Goal: Information Seeking & Learning: Learn about a topic

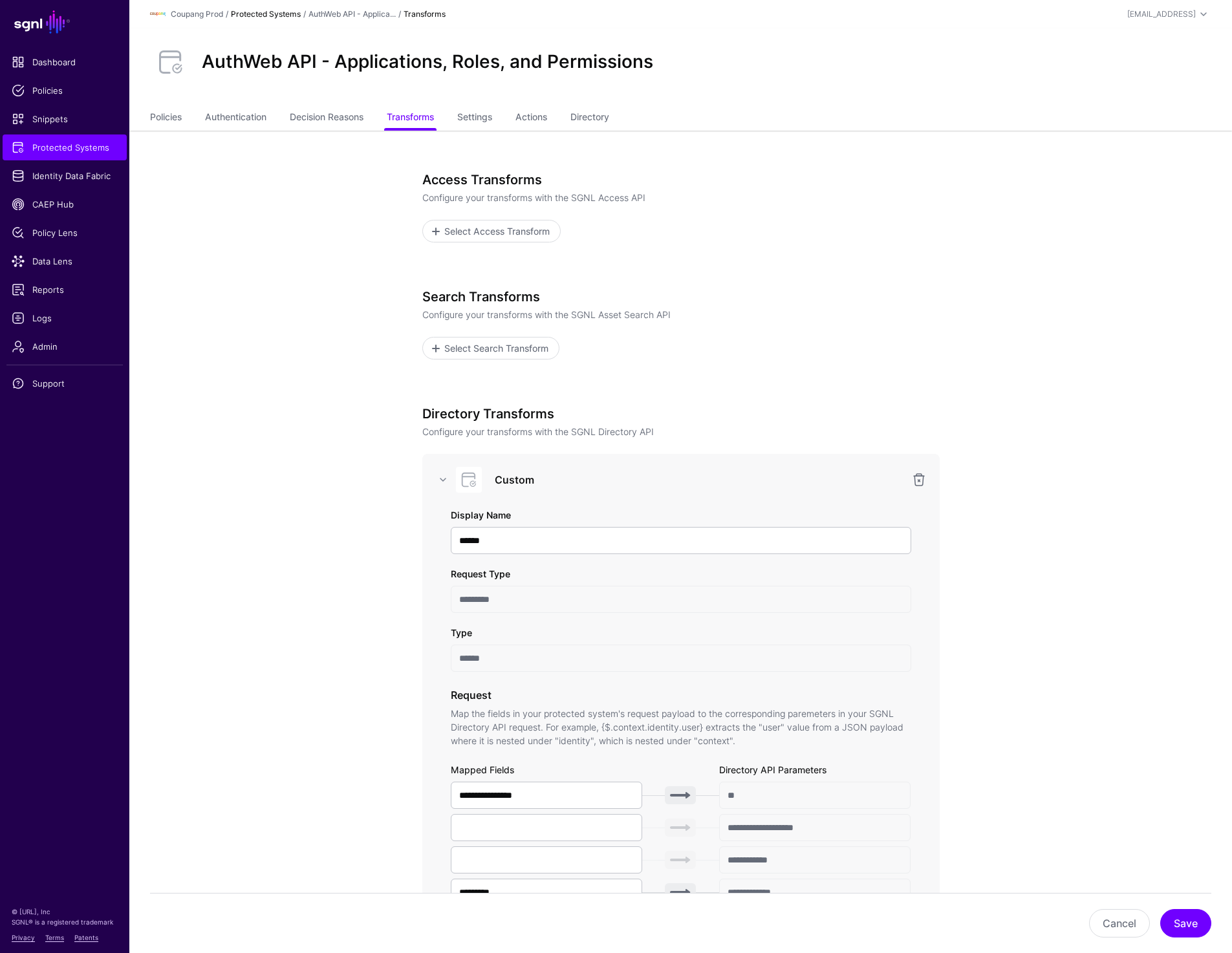
click at [281, 10] on link "Protected Systems" at bounding box center [265, 13] width 70 height 10
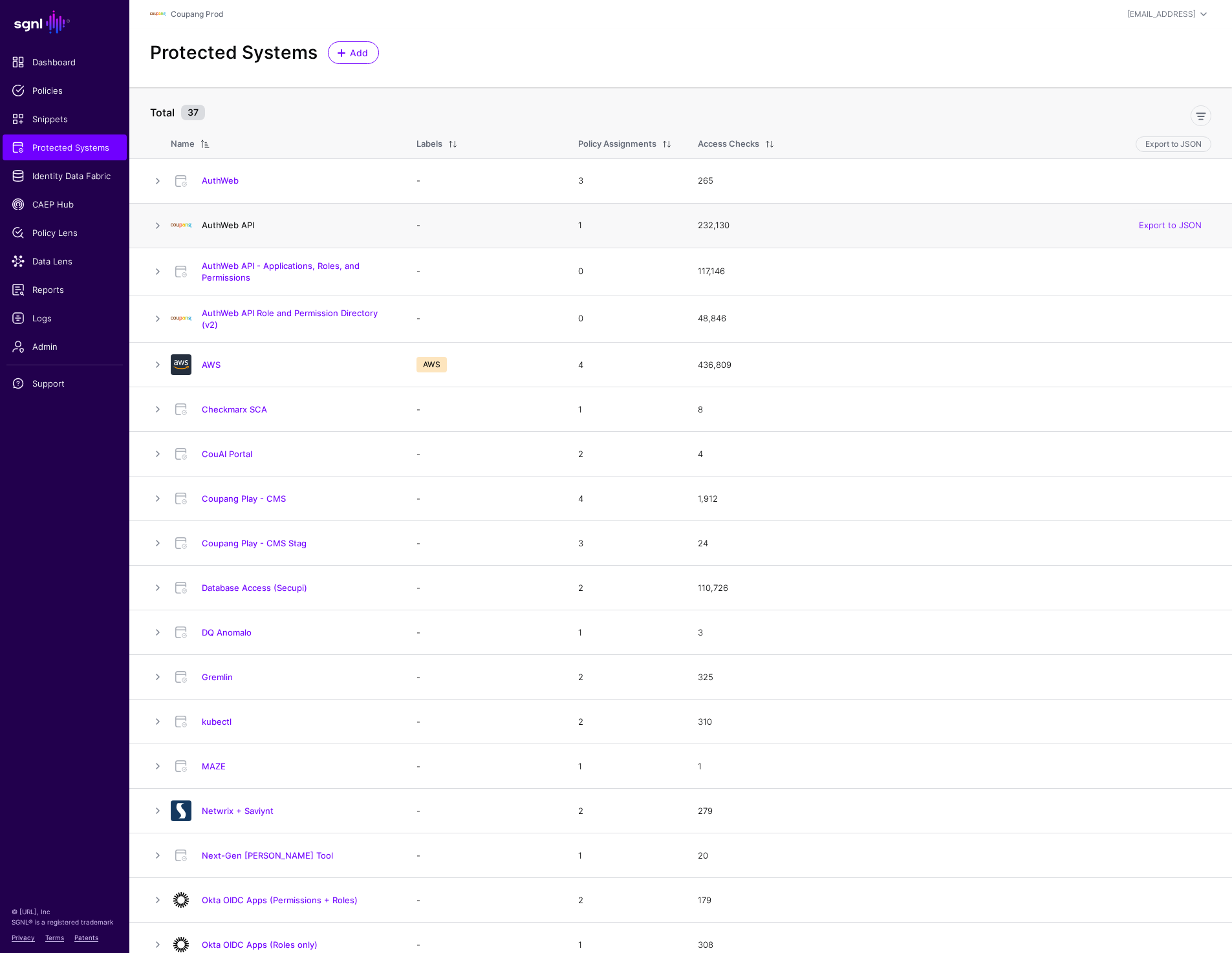
drag, startPoint x: 307, startPoint y: 228, endPoint x: 207, endPoint y: 228, distance: 100.0
click at [207, 228] on h4 "AuthWeb API" at bounding box center [296, 225] width 189 height 12
click at [270, 226] on h4 "AuthWeb API" at bounding box center [296, 225] width 189 height 12
drag, startPoint x: 270, startPoint y: 226, endPoint x: 200, endPoint y: 226, distance: 70.0
click at [200, 226] on div "AuthWeb API" at bounding box center [296, 225] width 199 height 12
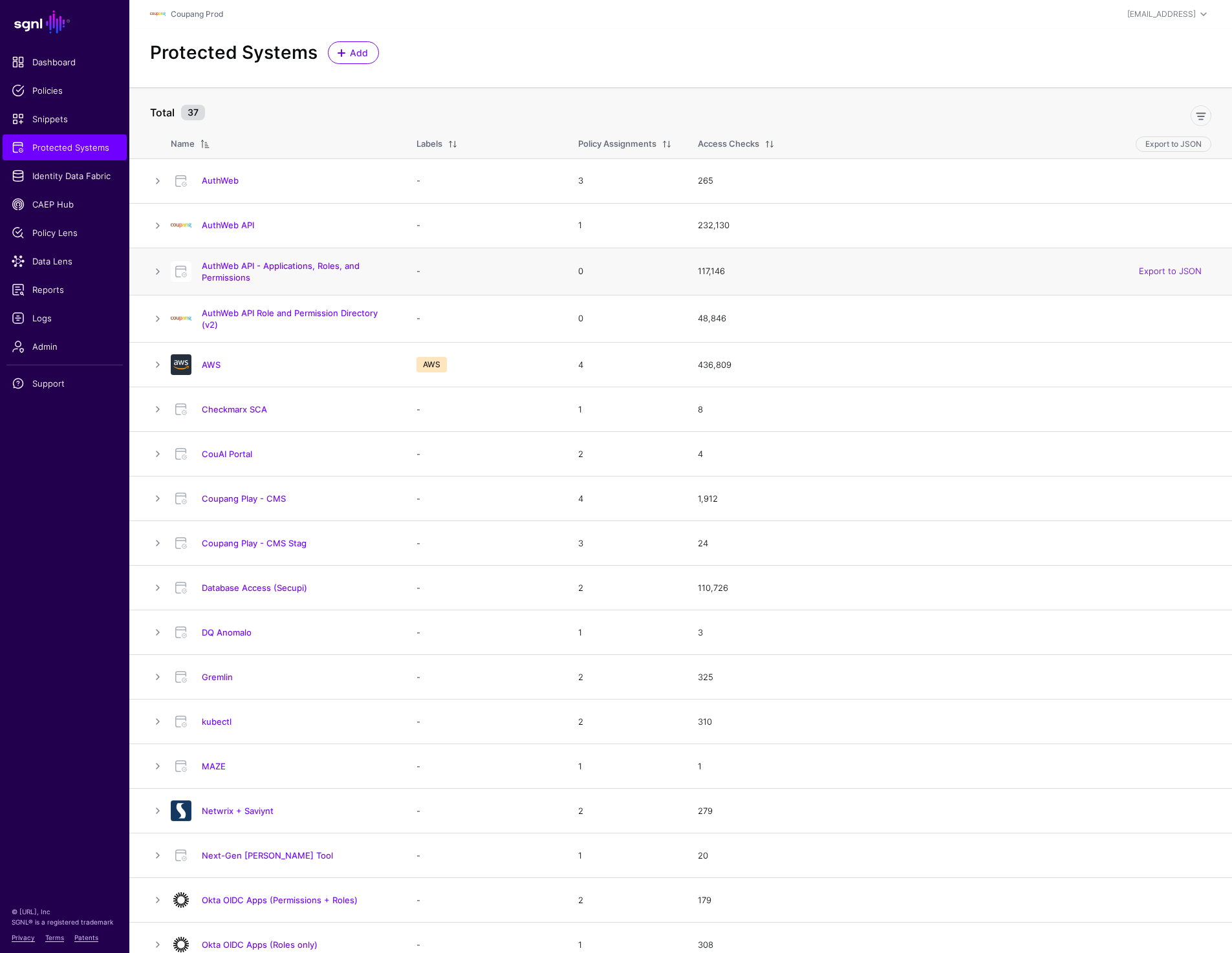
drag, startPoint x: 270, startPoint y: 284, endPoint x: 177, endPoint y: 275, distance: 93.4
click at [177, 275] on td "AuthWeb API - Applications, Roles, and Permissions" at bounding box center [287, 271] width 233 height 47
drag, startPoint x: 286, startPoint y: 220, endPoint x: 190, endPoint y: 226, distance: 96.2
click at [190, 226] on div "AuthWeb API" at bounding box center [280, 226] width 230 height 21
drag, startPoint x: 257, startPoint y: 281, endPoint x: 176, endPoint y: 277, distance: 81.1
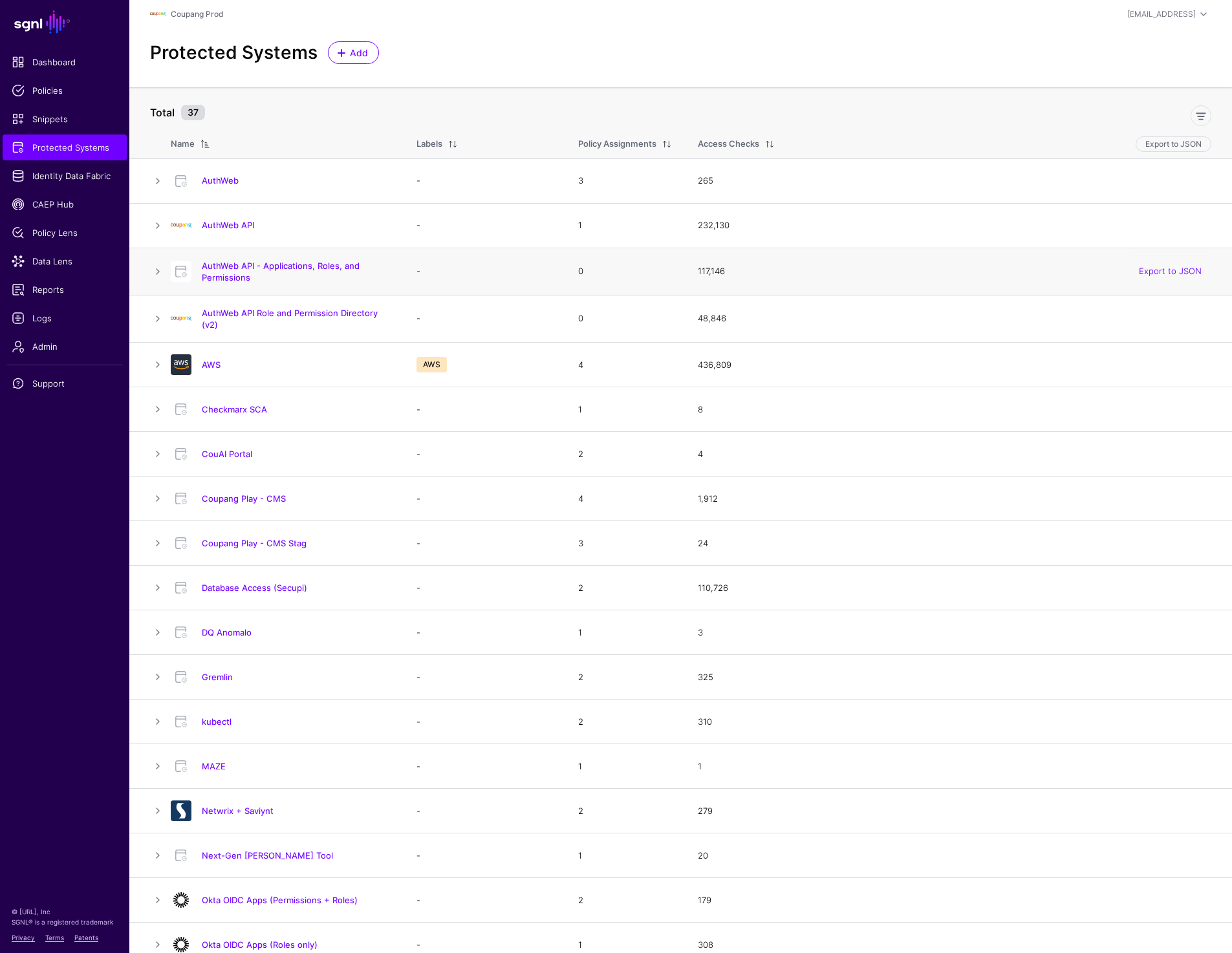
click at [176, 277] on div "AuthWeb API - Applications, Roles, and Permissions" at bounding box center [280, 272] width 230 height 24
click at [392, 282] on div "AuthWeb API - Applications, Roles, and Permissions" at bounding box center [296, 272] width 199 height 24
drag, startPoint x: 301, startPoint y: 296, endPoint x: 201, endPoint y: 278, distance: 101.6
click at [201, 278] on table "Total 37 Name Labels Policy Assignments Access Checks Export to JSON AuthWeb - …" at bounding box center [681, 957] width 1103 height 1738
click at [280, 281] on h4 "AuthWeb API - Applications, Roles, and Permissions" at bounding box center [296, 272] width 189 height 24
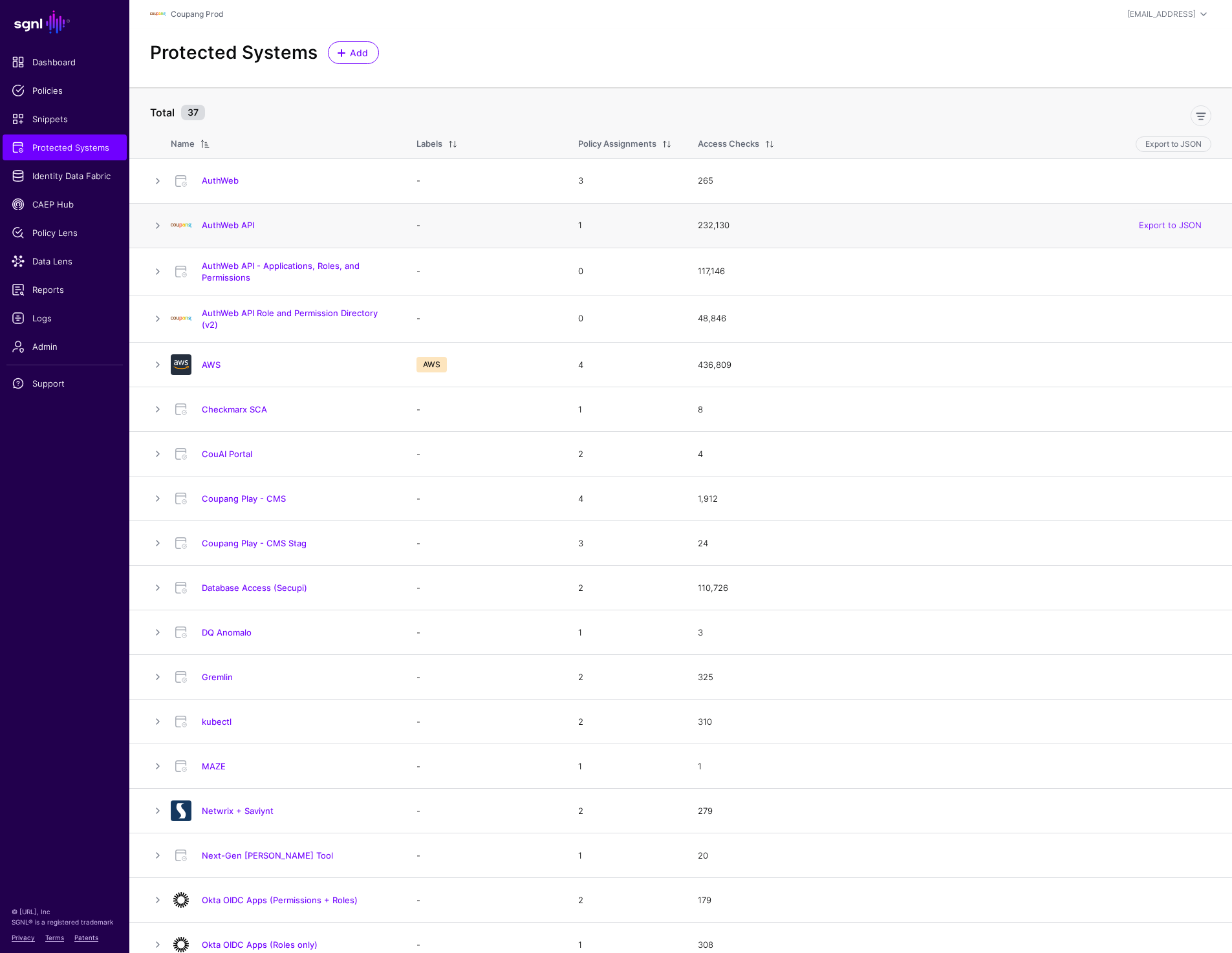
drag, startPoint x: 276, startPoint y: 229, endPoint x: 140, endPoint y: 229, distance: 136.0
click at [140, 229] on tr "AuthWeb API - 1 232,130 Export to JSON" at bounding box center [681, 225] width 1103 height 45
drag, startPoint x: 298, startPoint y: 281, endPoint x: 182, endPoint y: 275, distance: 116.2
click at [182, 275] on div "AuthWeb API - Applications, Roles, and Permissions" at bounding box center [280, 272] width 230 height 24
click at [352, 284] on td "AuthWeb API - Applications, Roles, and Permissions" at bounding box center [287, 271] width 233 height 47
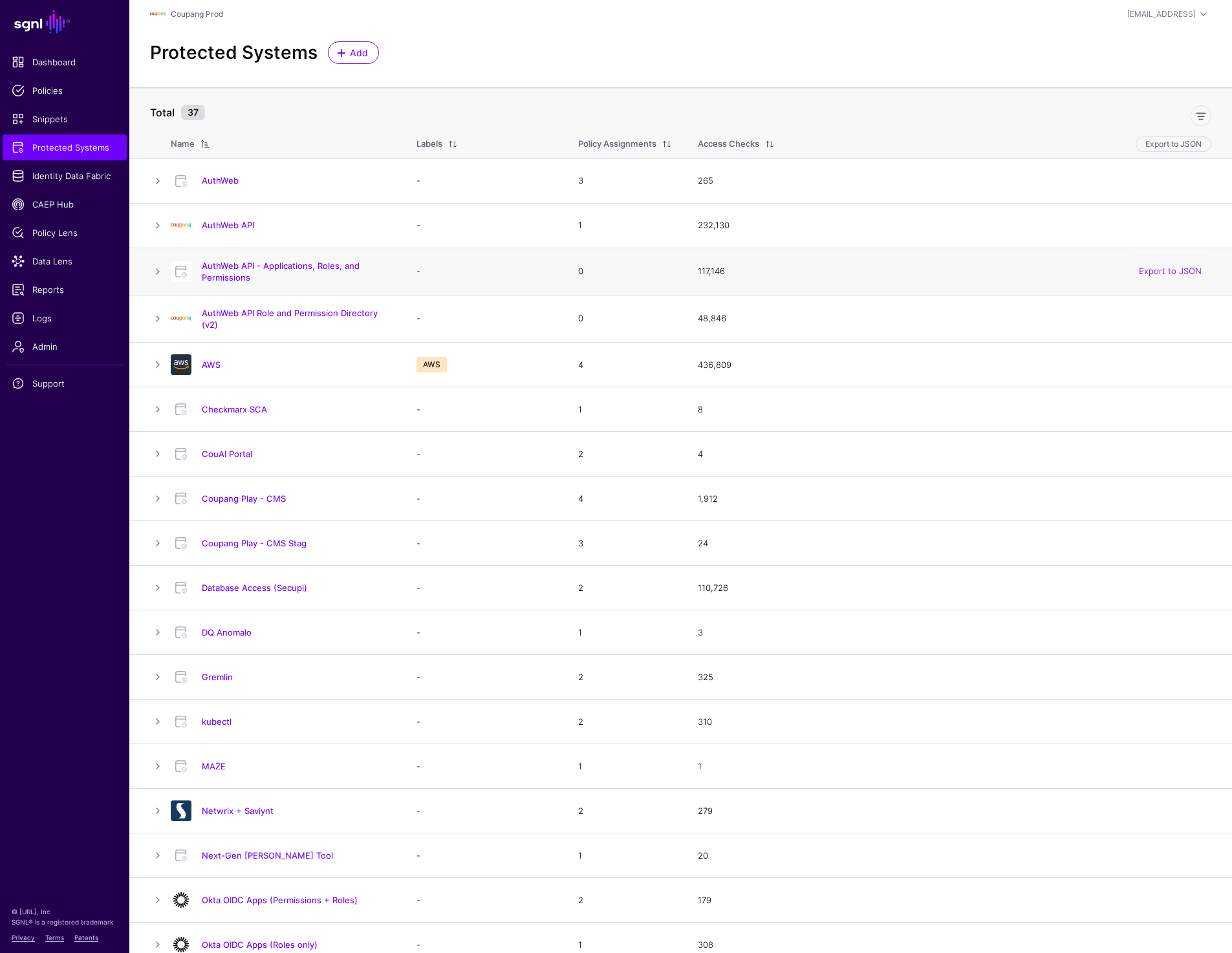
drag, startPoint x: 354, startPoint y: 284, endPoint x: 178, endPoint y: 253, distance: 178.7
click at [178, 253] on td "AuthWeb API - Applications, Roles, and Permissions" at bounding box center [287, 271] width 233 height 47
drag, startPoint x: 273, startPoint y: 284, endPoint x: 200, endPoint y: 269, distance: 74.5
click at [200, 269] on td "AuthWeb API - Applications, Roles, and Permissions" at bounding box center [287, 271] width 233 height 47
click at [237, 278] on link "AuthWeb API - Applications, Roles, and Permissions" at bounding box center [280, 271] width 158 height 22
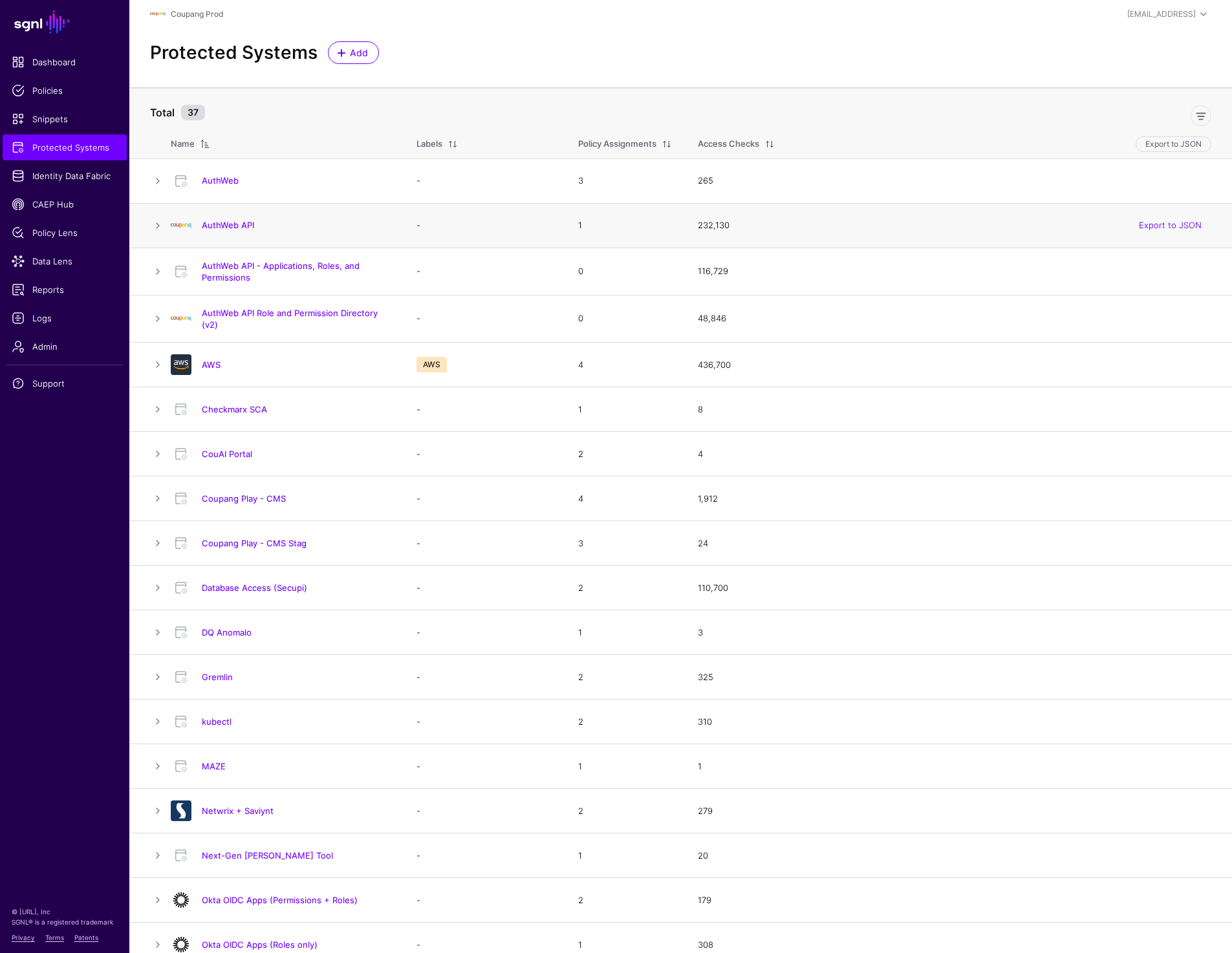
drag, startPoint x: 279, startPoint y: 221, endPoint x: 197, endPoint y: 223, distance: 82.0
click at [197, 223] on div "AuthWeb API" at bounding box center [296, 225] width 199 height 12
click at [282, 225] on h4 "AuthWeb API" at bounding box center [296, 225] width 189 height 12
drag, startPoint x: 282, startPoint y: 225, endPoint x: 196, endPoint y: 225, distance: 86.0
click at [195, 225] on div "AuthWeb API" at bounding box center [280, 226] width 230 height 21
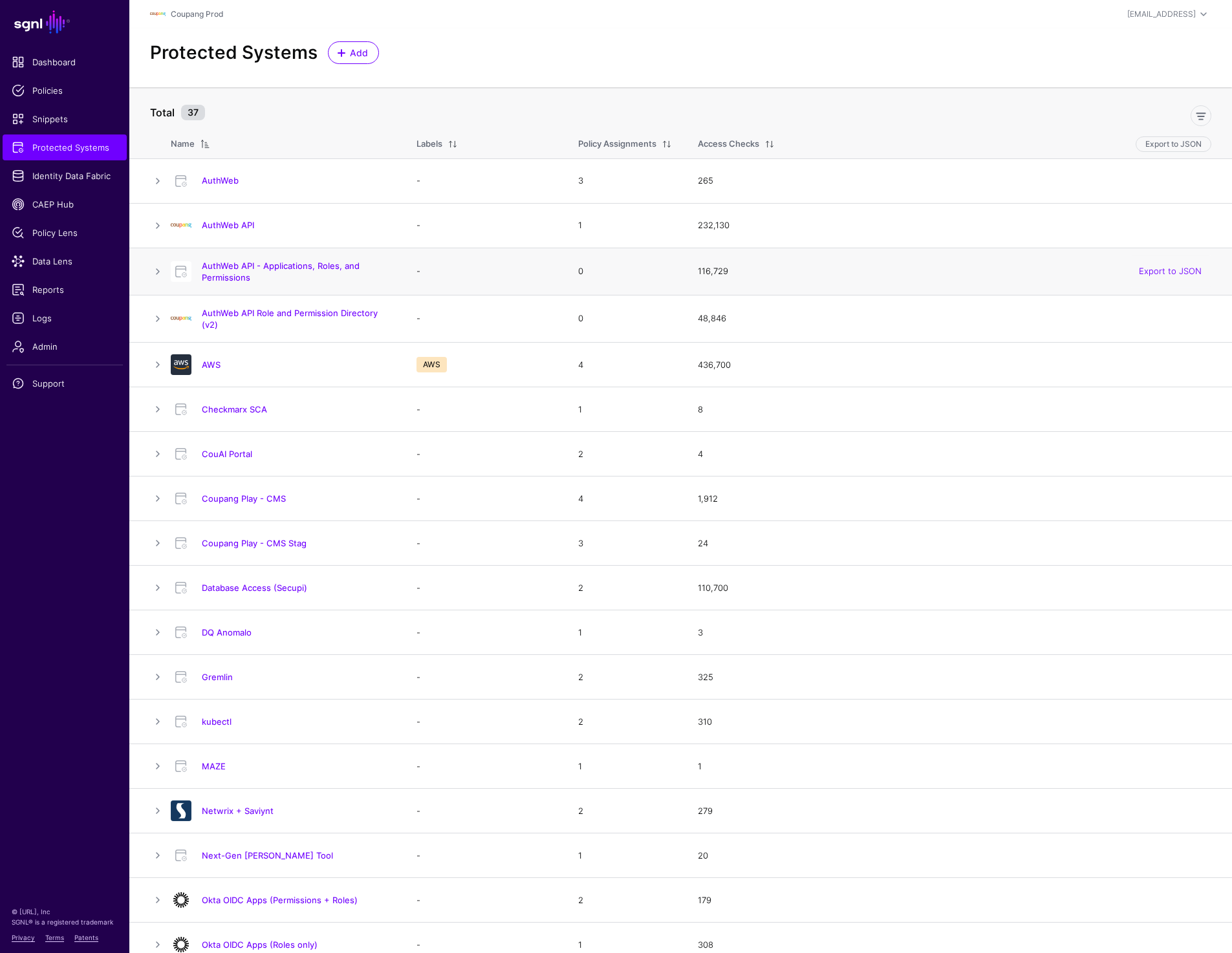
drag, startPoint x: 287, startPoint y: 278, endPoint x: 181, endPoint y: 272, distance: 106.2
click at [181, 272] on div "AuthWeb API - Applications, Roles, and Permissions" at bounding box center [280, 272] width 230 height 24
drag, startPoint x: 296, startPoint y: 224, endPoint x: 190, endPoint y: 226, distance: 106.0
click at [190, 226] on div "AuthWeb API" at bounding box center [280, 226] width 230 height 21
click at [283, 226] on h4 "AuthWeb API" at bounding box center [296, 225] width 189 height 12
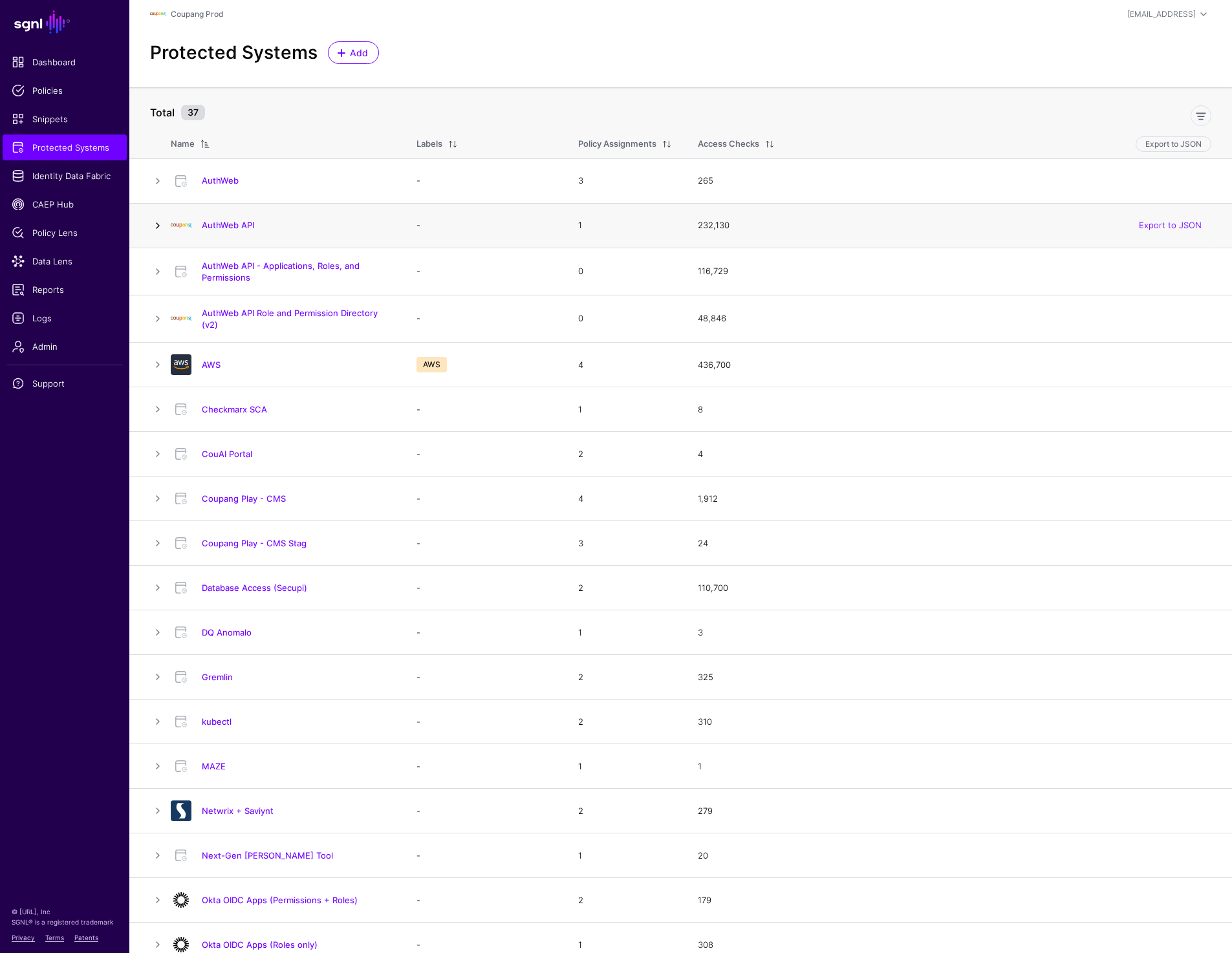
drag, startPoint x: 283, startPoint y: 226, endPoint x: 153, endPoint y: 227, distance: 130.0
click at [153, 227] on tr "AuthWeb API - 1 232,130 Export to JSON" at bounding box center [681, 225] width 1103 height 45
drag, startPoint x: 275, startPoint y: 282, endPoint x: 187, endPoint y: 278, distance: 88.1
click at [187, 278] on div "AuthWeb API - Applications, Roles, and Permissions" at bounding box center [280, 272] width 230 height 24
click at [262, 265] on link "AuthWeb API - Applications, Roles, and Permissions" at bounding box center [280, 271] width 158 height 22
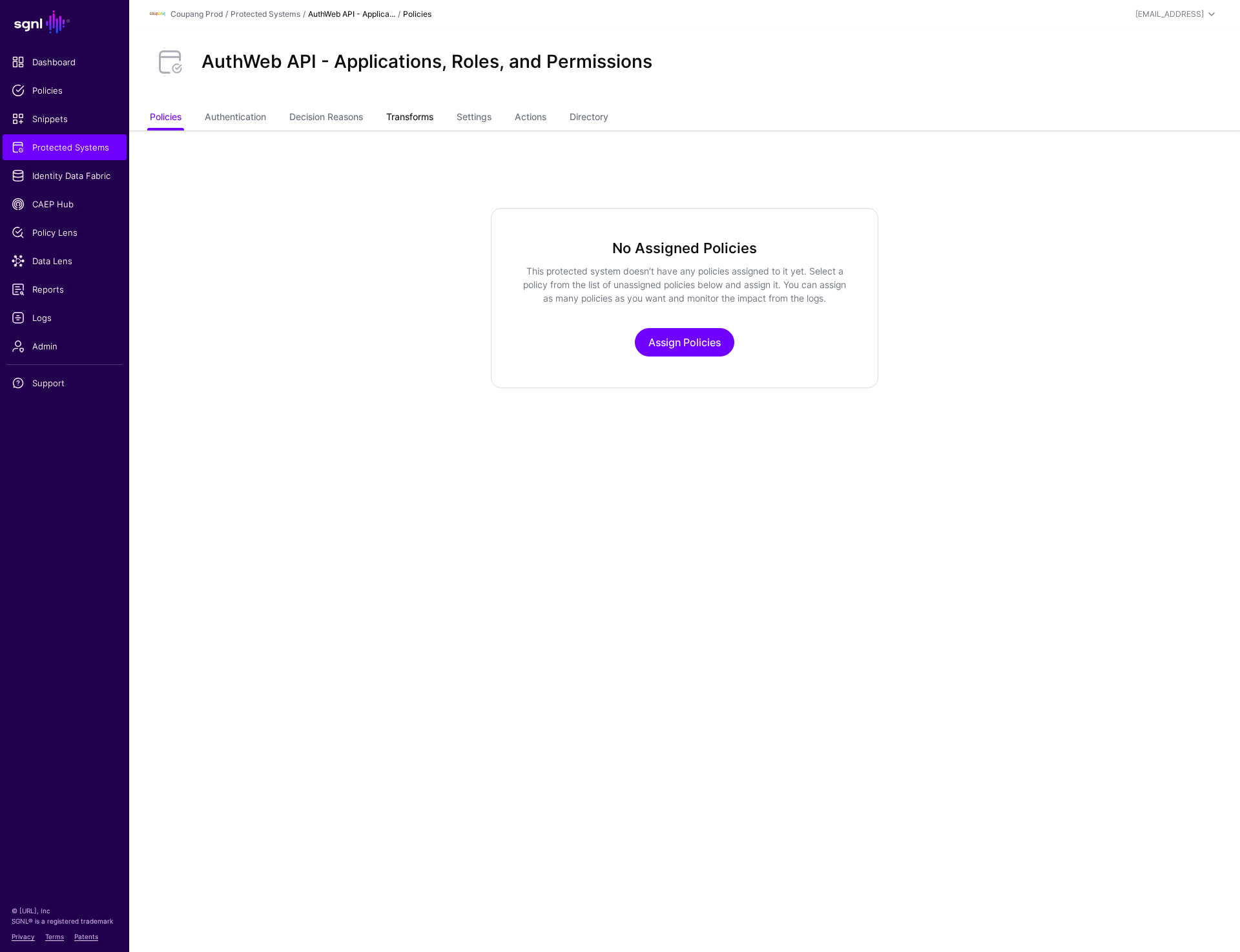
click at [412, 116] on link "Transforms" at bounding box center [410, 117] width 47 height 24
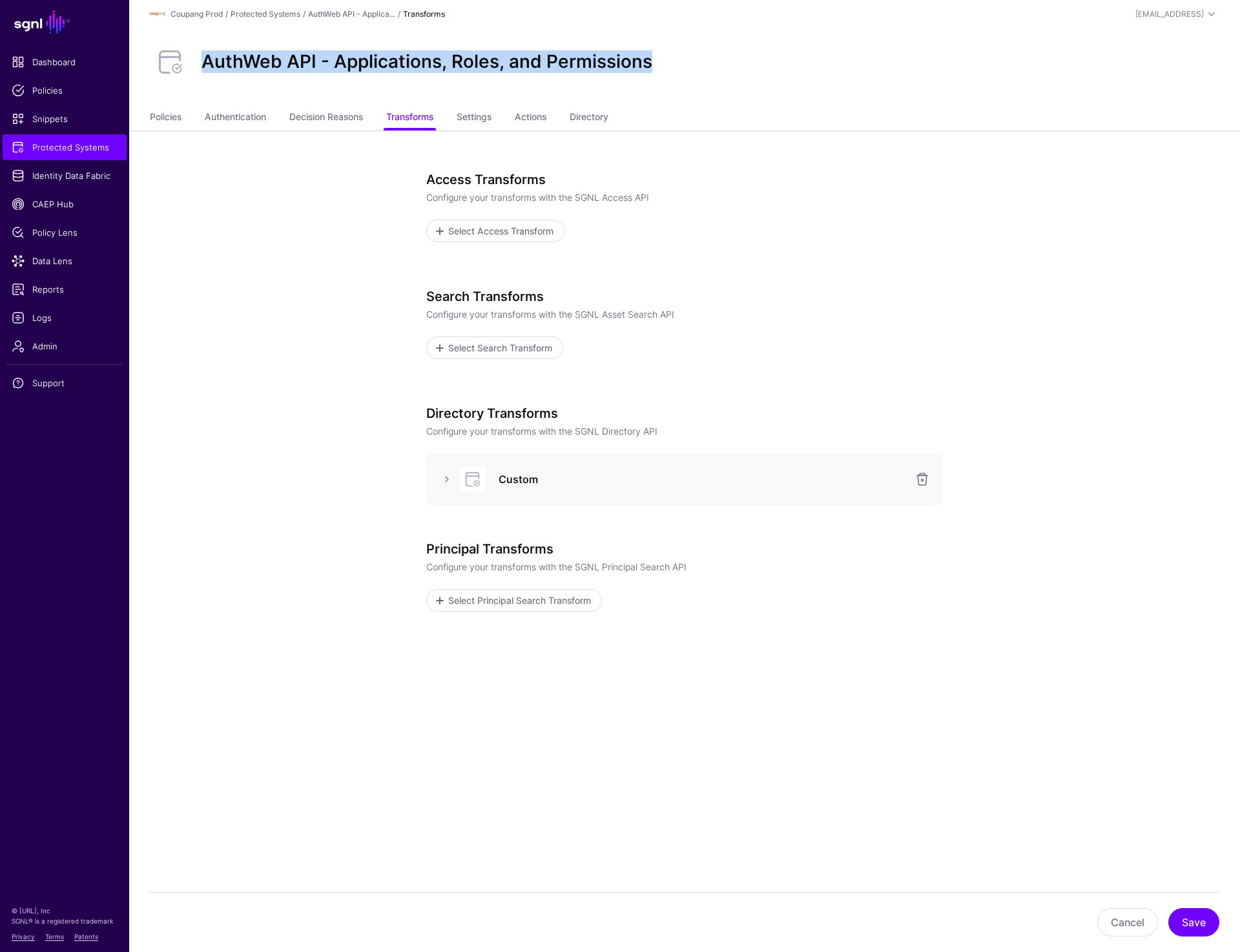
drag, startPoint x: 201, startPoint y: 58, endPoint x: 679, endPoint y: 67, distance: 478.1
click at [679, 67] on div "AuthWeb API - Applications, Roles, and Permissions" at bounding box center [684, 62] width 1080 height 41
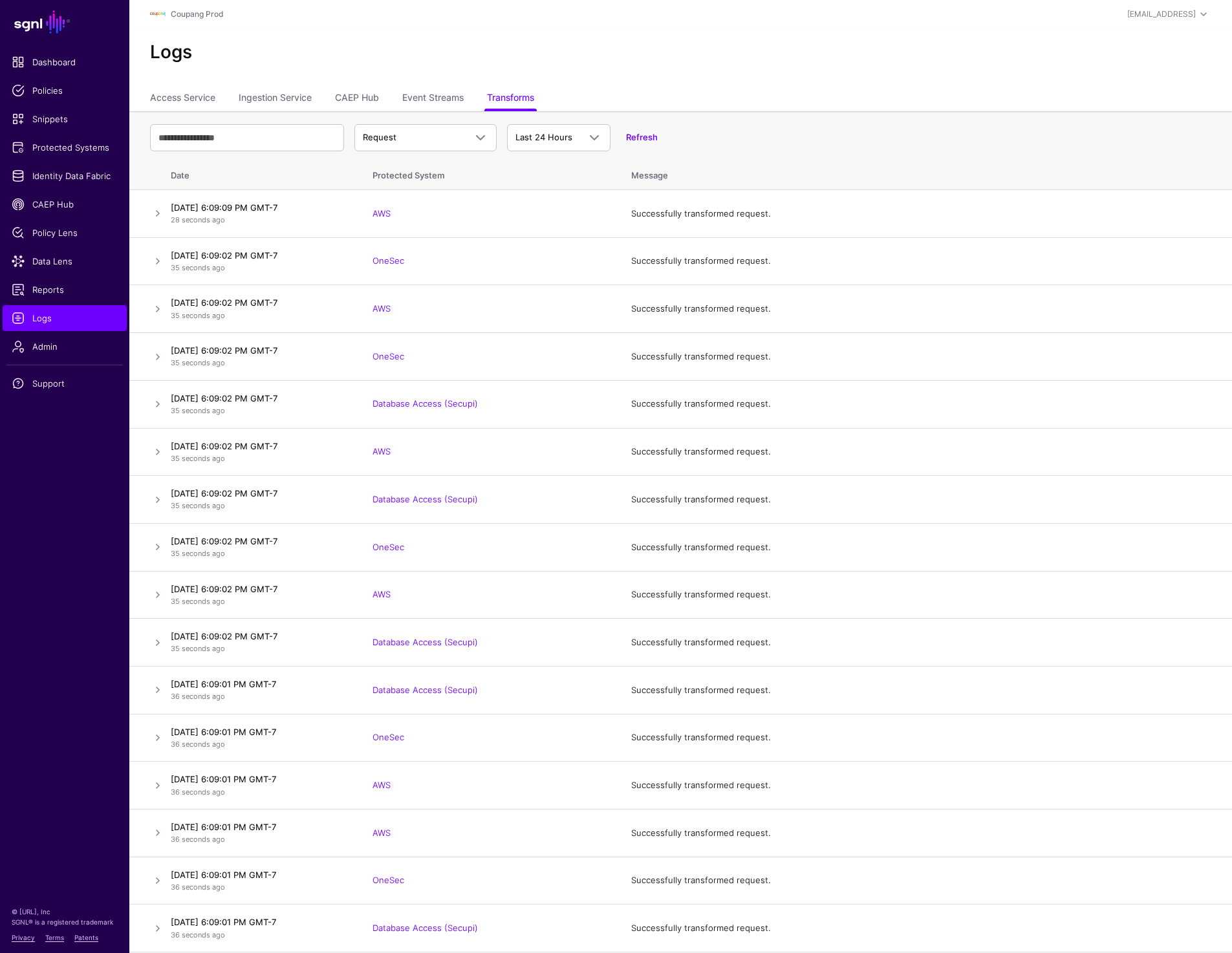
click at [700, 21] on div "Coupang Prod" at bounding box center [504, 14] width 707 height 15
click at [51, 152] on span "Protected Systems" at bounding box center [65, 148] width 106 height 13
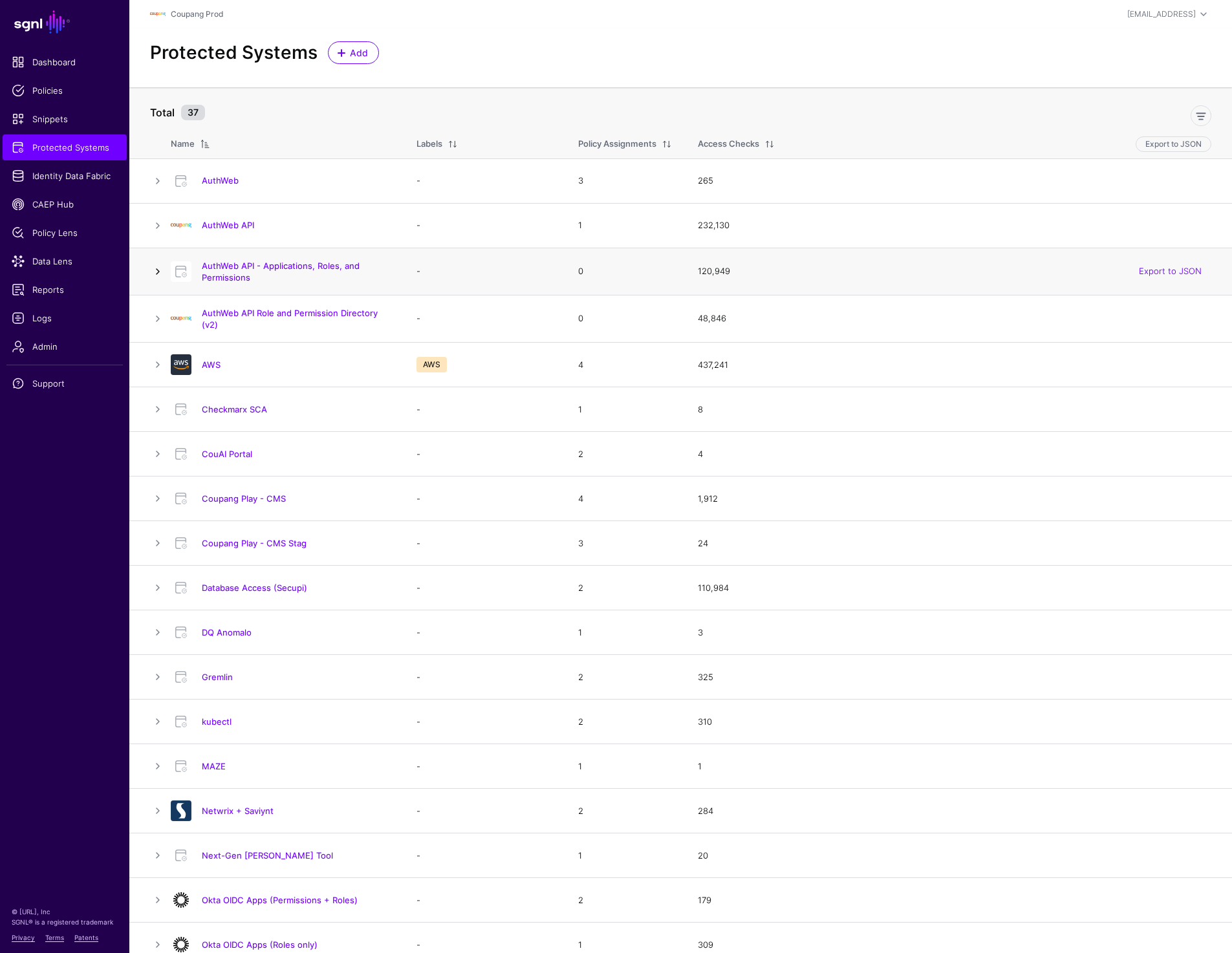
click at [155, 271] on link at bounding box center [157, 271] width 15 height 15
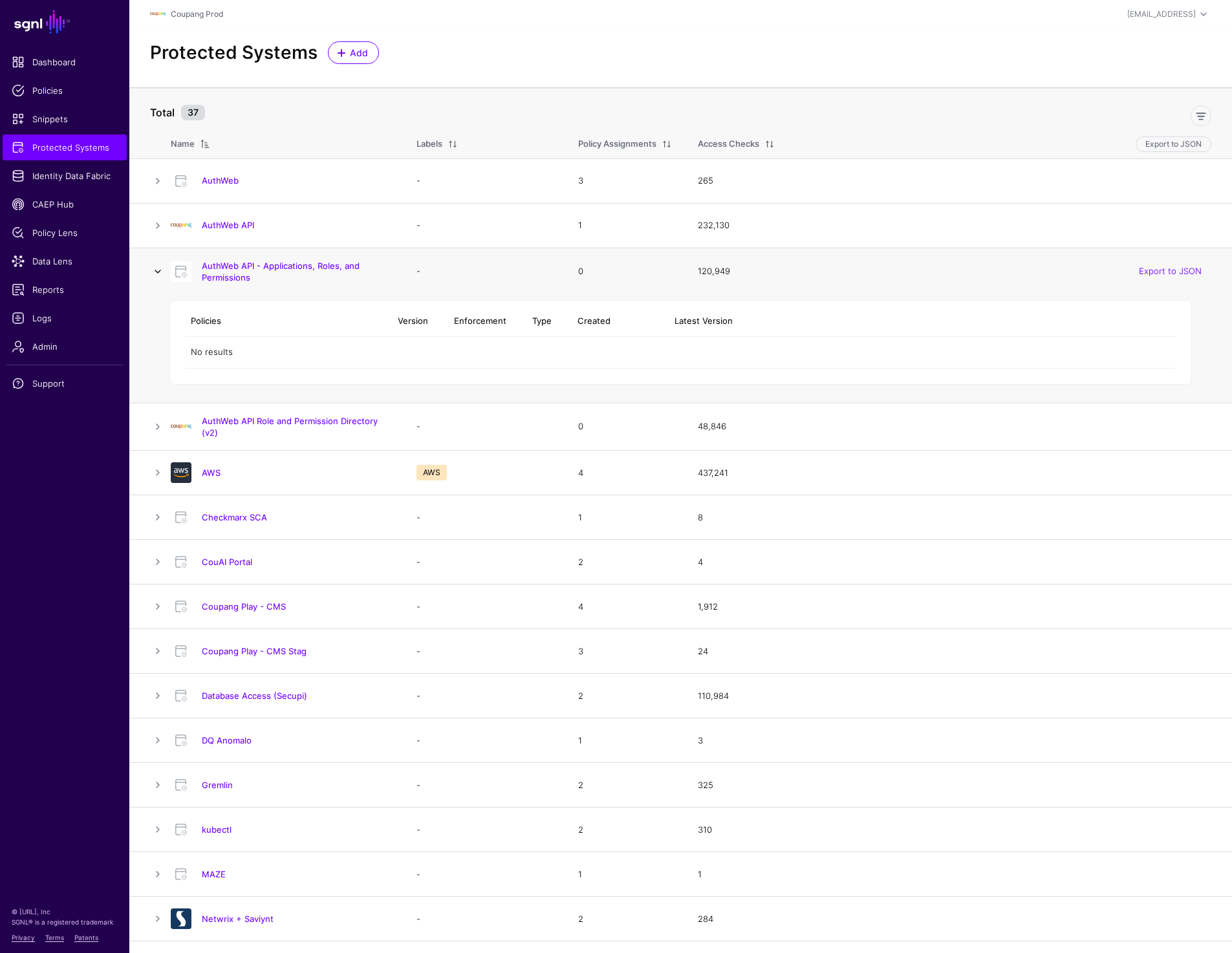
click at [155, 270] on link at bounding box center [157, 271] width 15 height 15
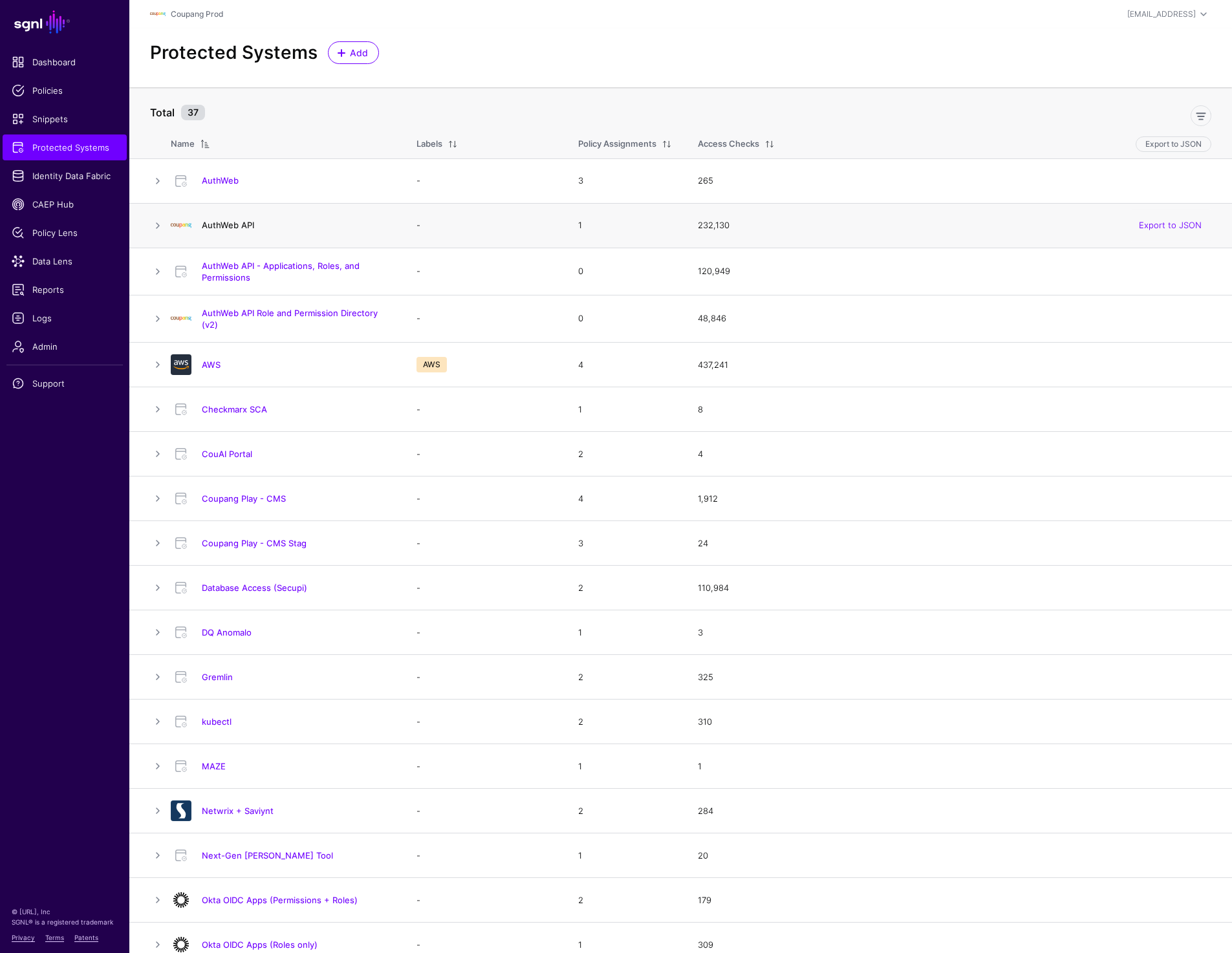
click at [210, 224] on link "AuthWeb API" at bounding box center [227, 225] width 52 height 10
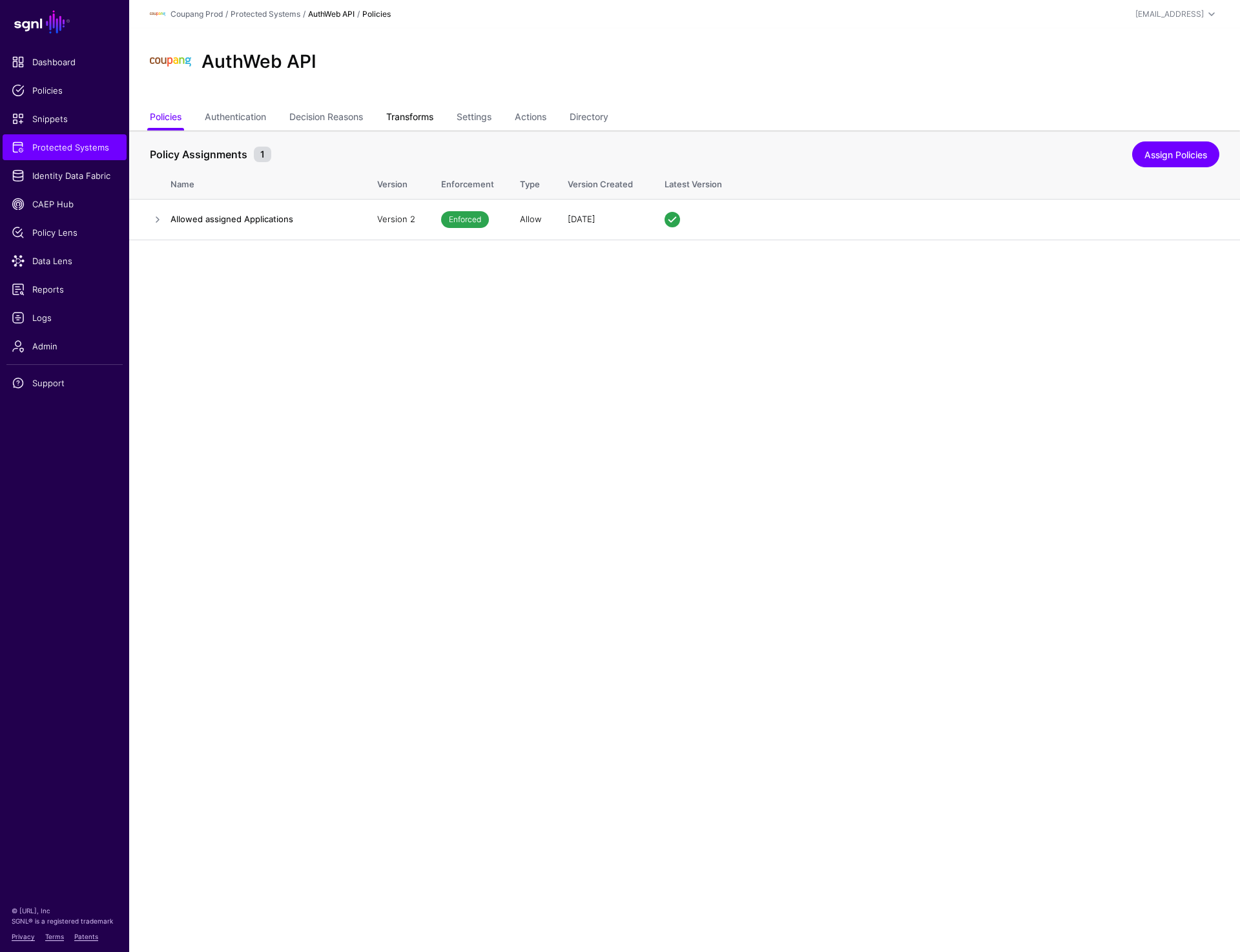
click at [399, 123] on link "Transforms" at bounding box center [410, 117] width 47 height 24
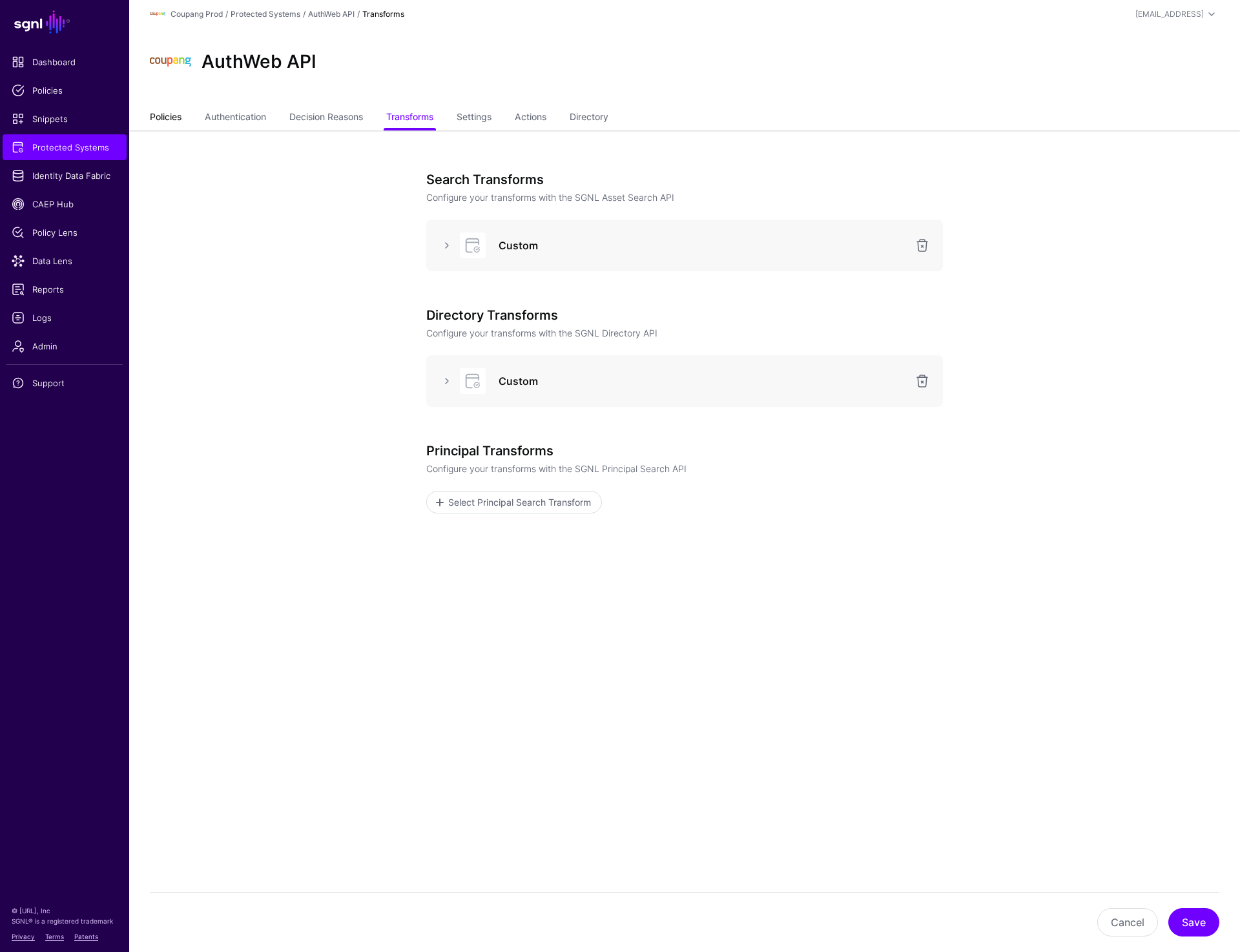
click at [153, 120] on link "Policies" at bounding box center [165, 117] width 32 height 24
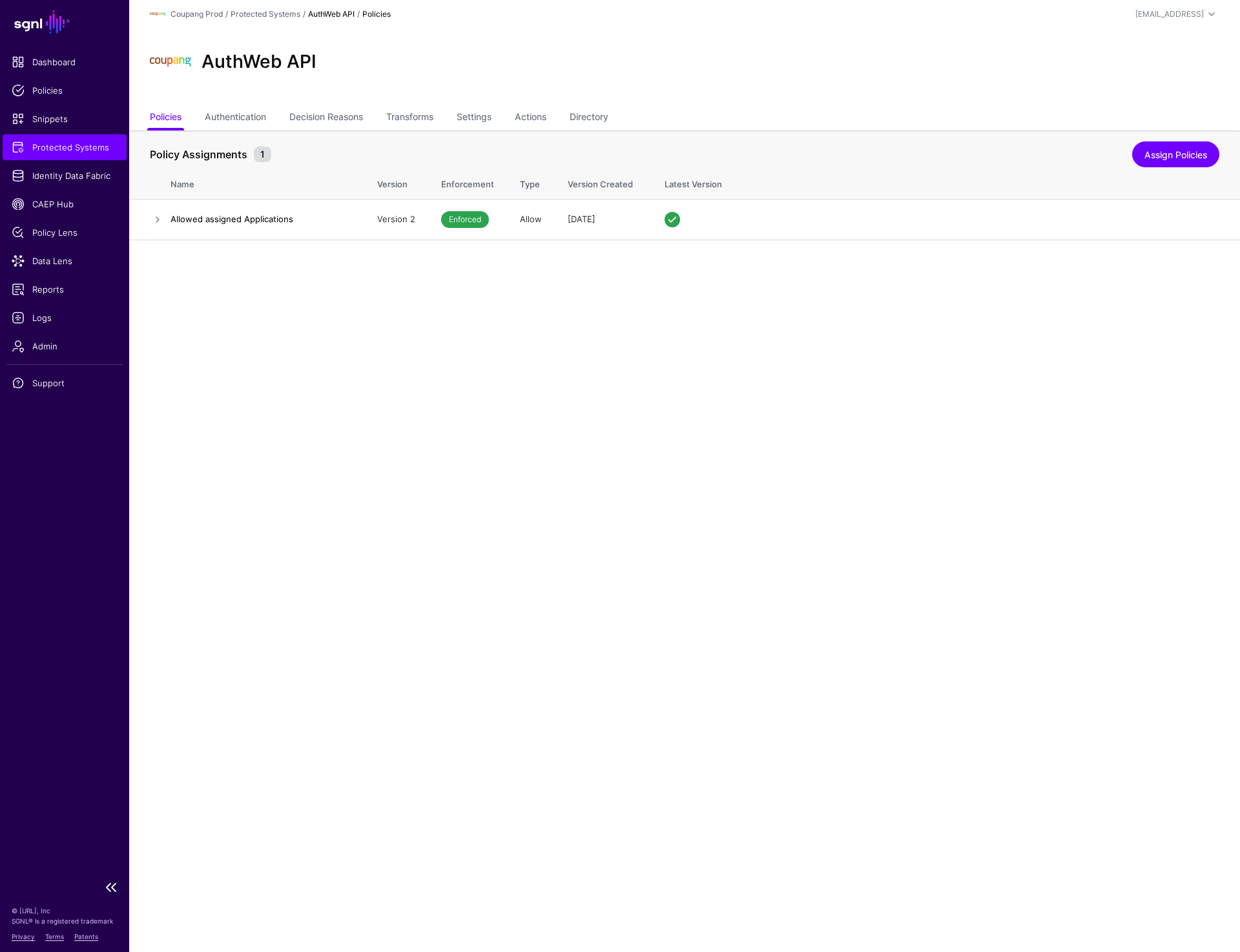
click at [36, 148] on span "Protected Systems" at bounding box center [65, 148] width 106 height 13
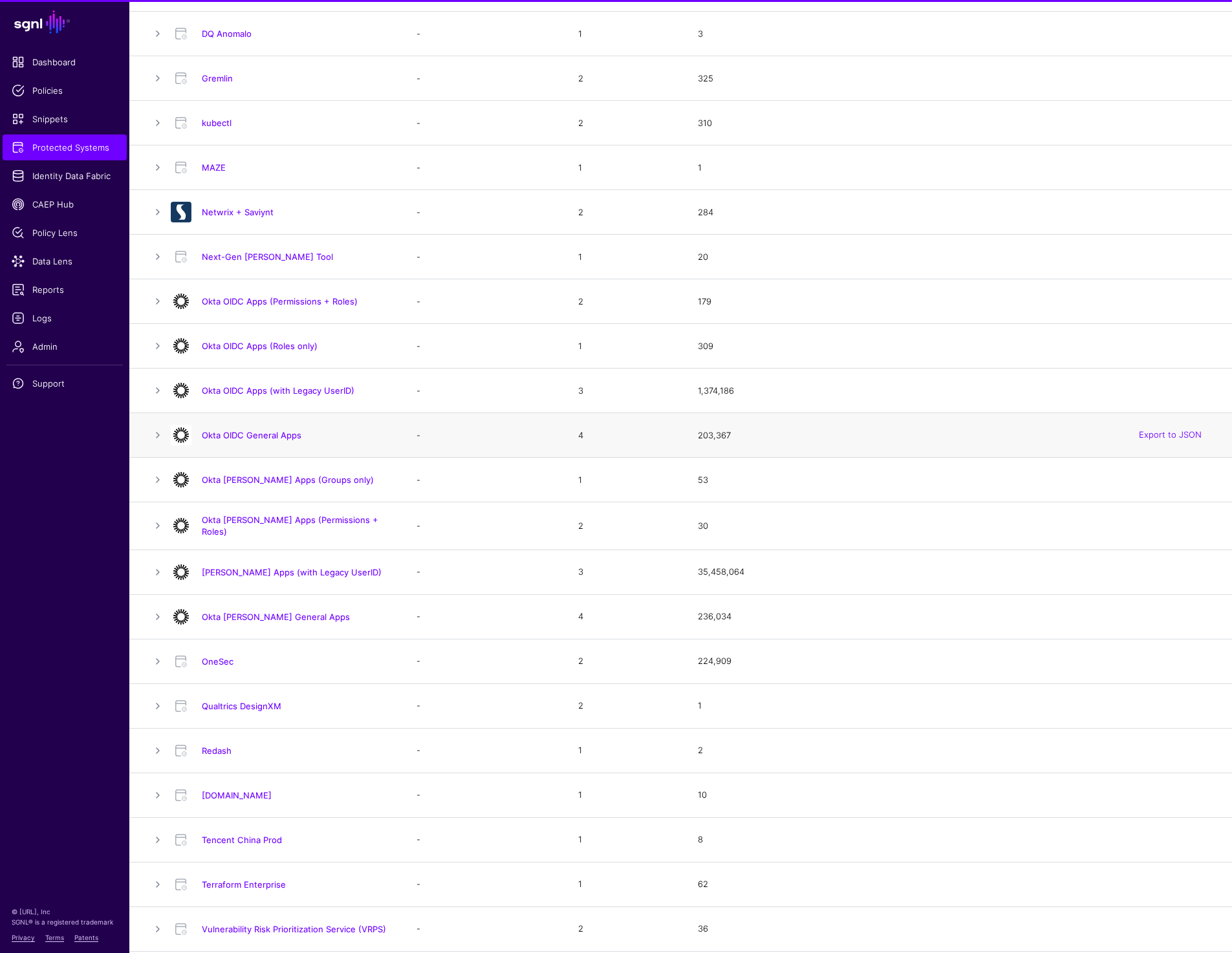
scroll to position [871, 0]
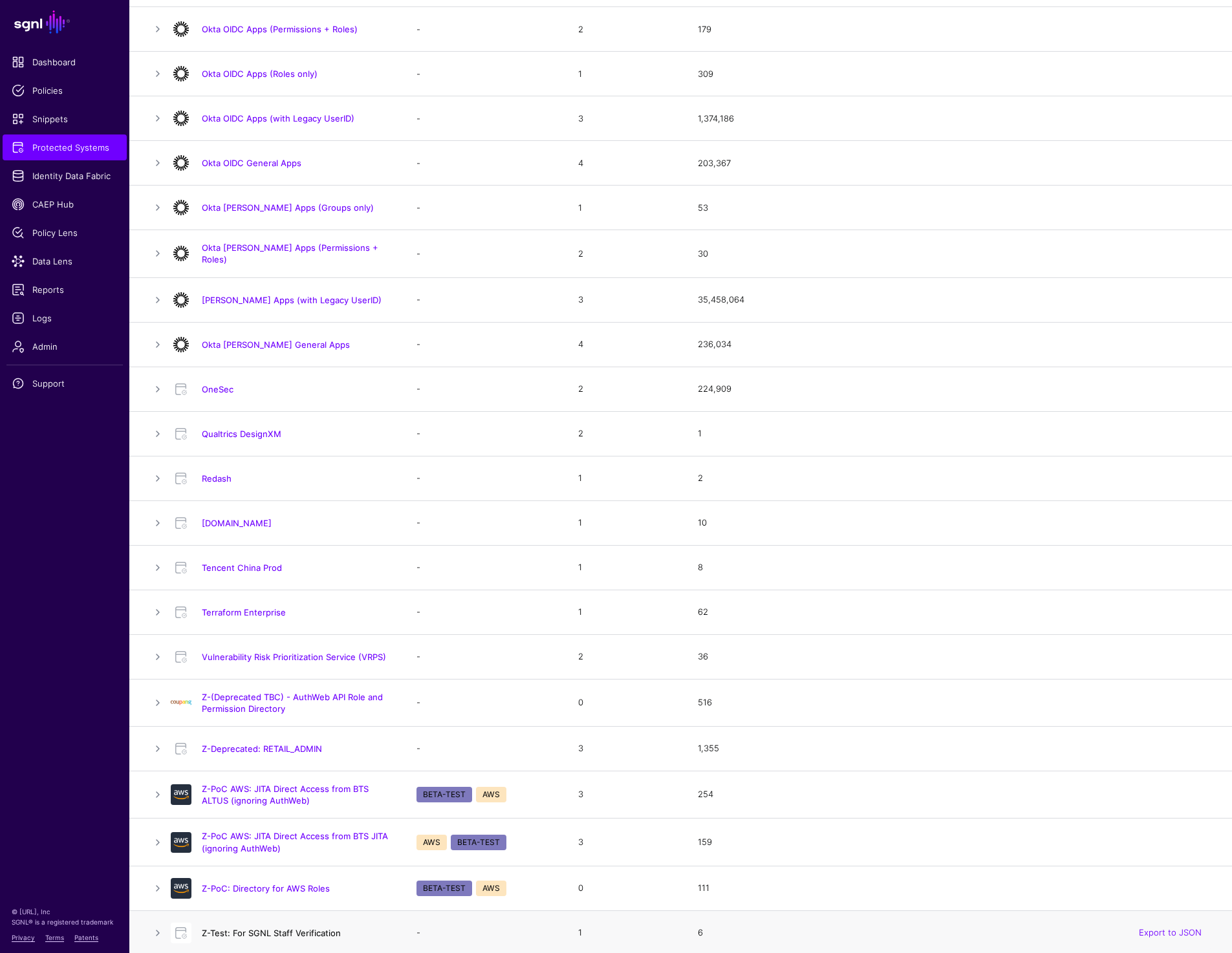
click at [327, 930] on link "Z-Test: For SGNL Staff Verification" at bounding box center [271, 932] width 139 height 10
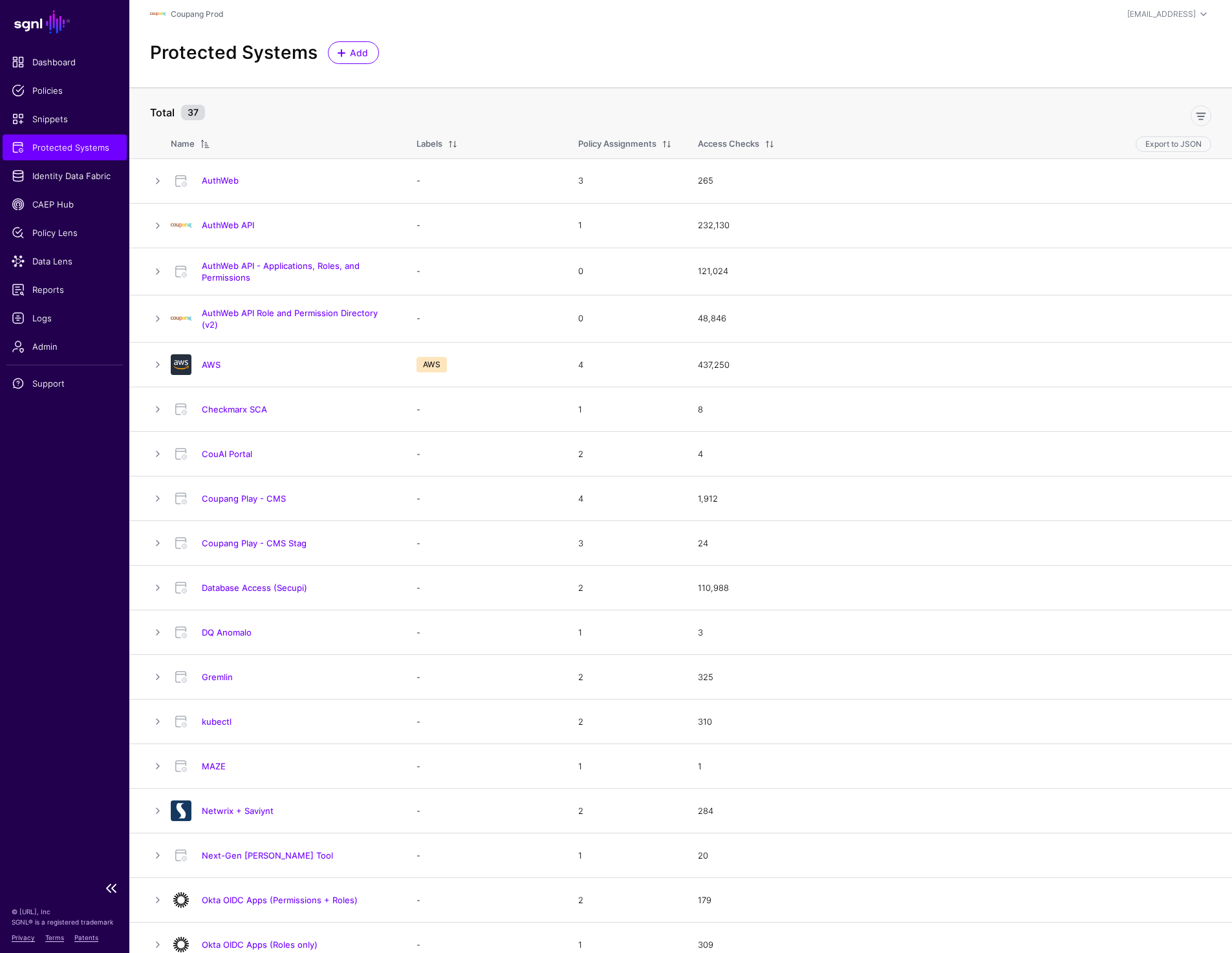
click at [86, 157] on link "Protected Systems" at bounding box center [65, 147] width 124 height 26
click at [49, 314] on span "Logs" at bounding box center [65, 318] width 106 height 13
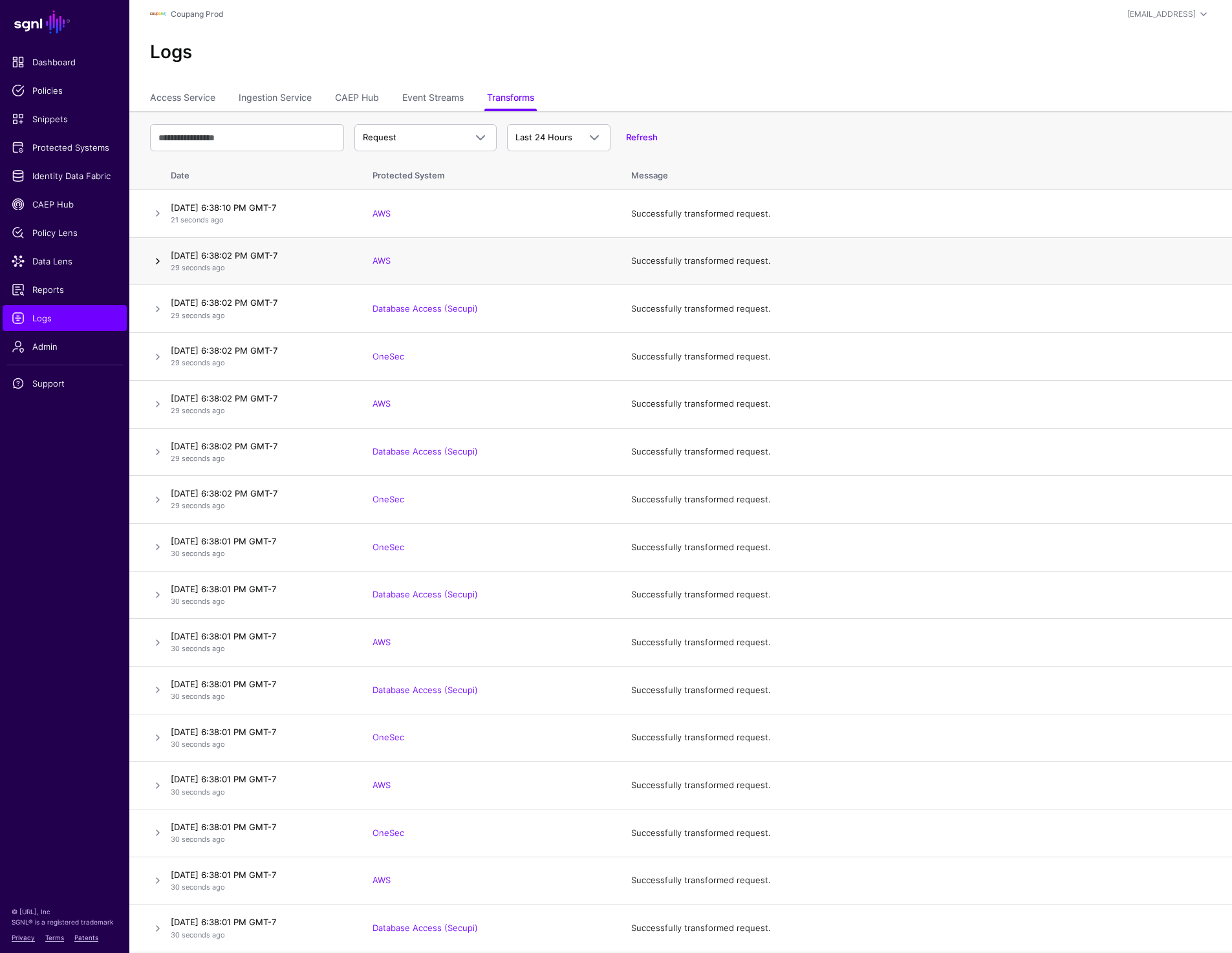
click at [156, 259] on link at bounding box center [157, 261] width 15 height 15
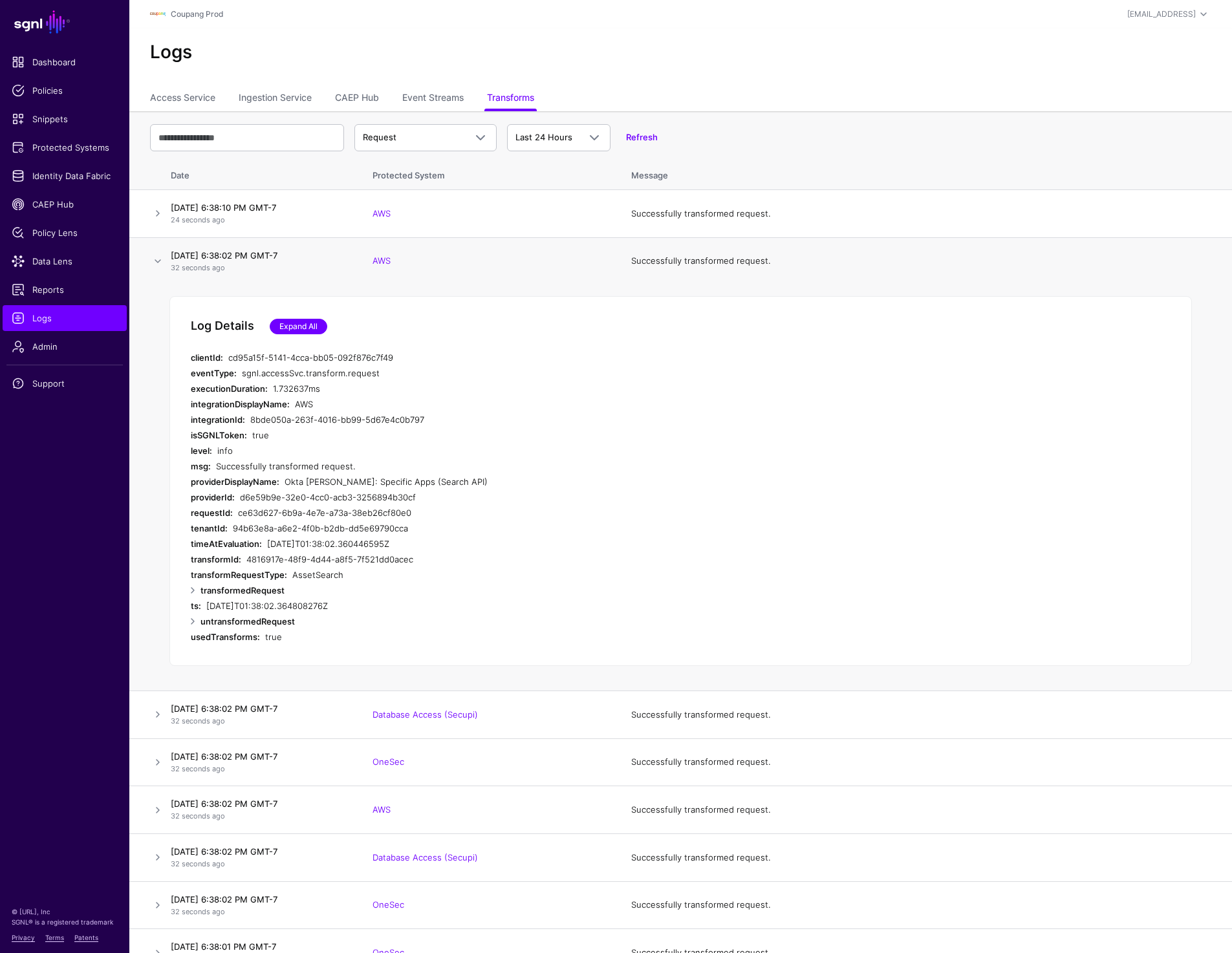
click at [291, 319] on link "Expand All" at bounding box center [298, 326] width 57 height 15
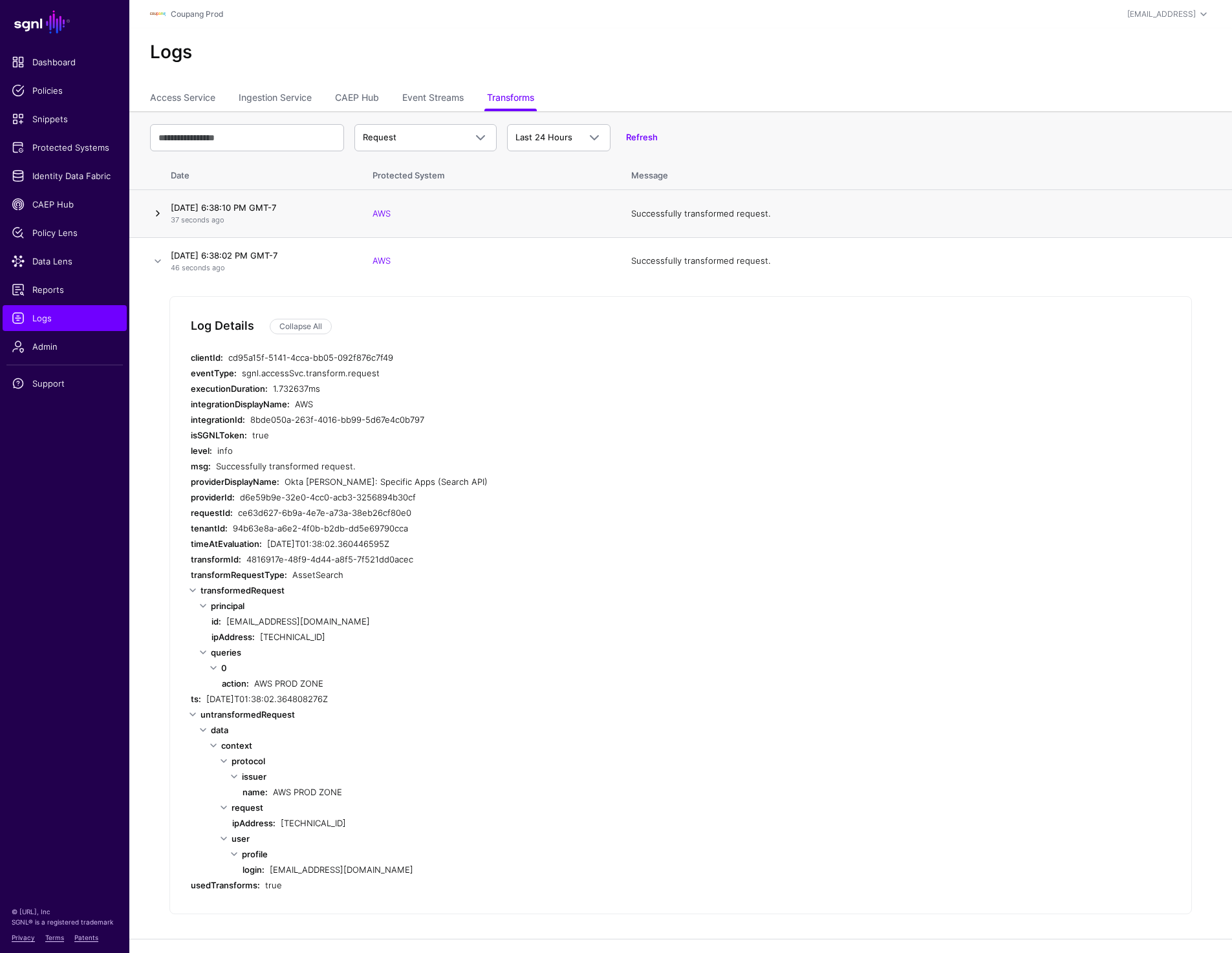
click at [153, 209] on link at bounding box center [157, 213] width 15 height 15
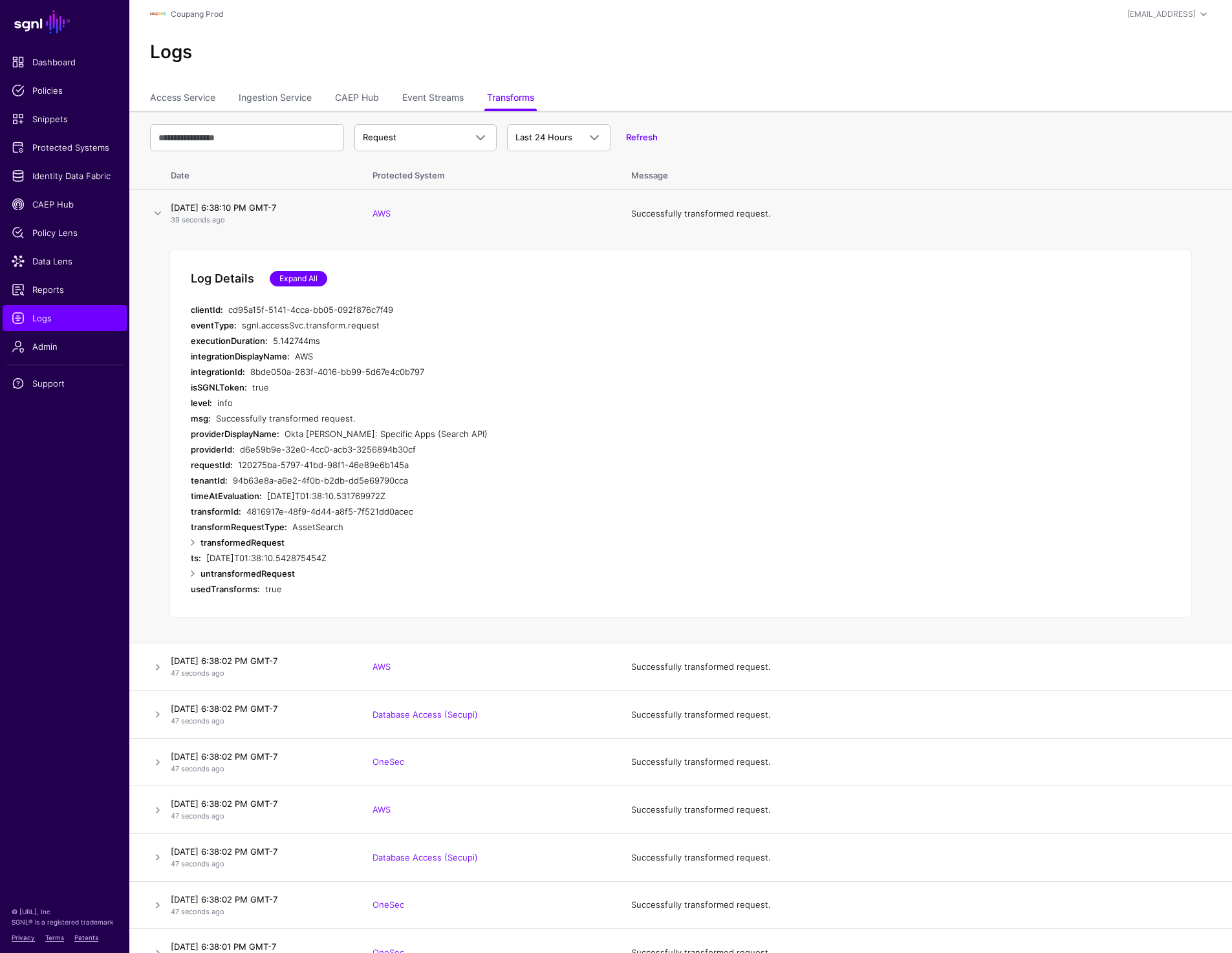
click at [301, 279] on link "Expand All" at bounding box center [298, 278] width 57 height 15
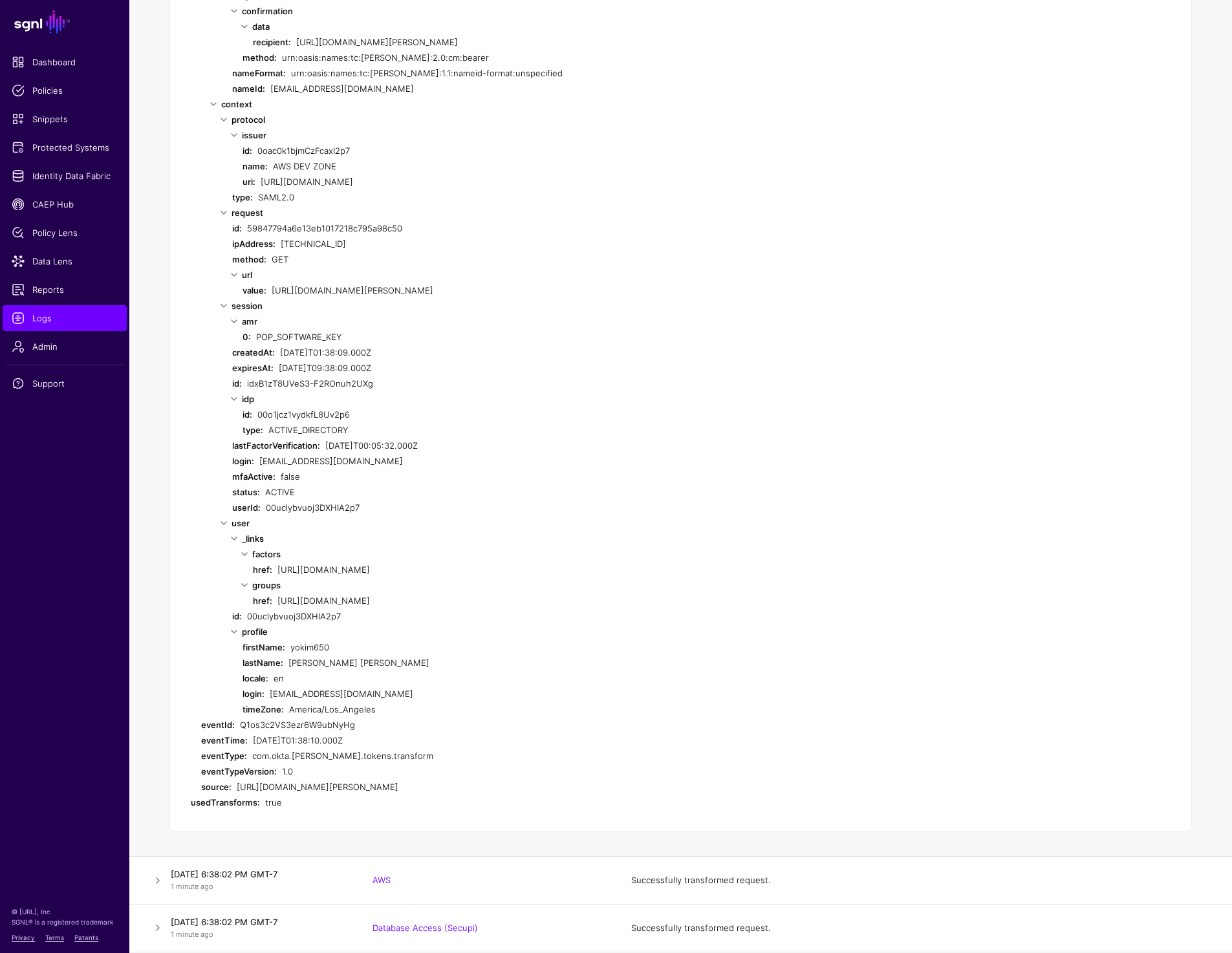
scroll to position [1182, 0]
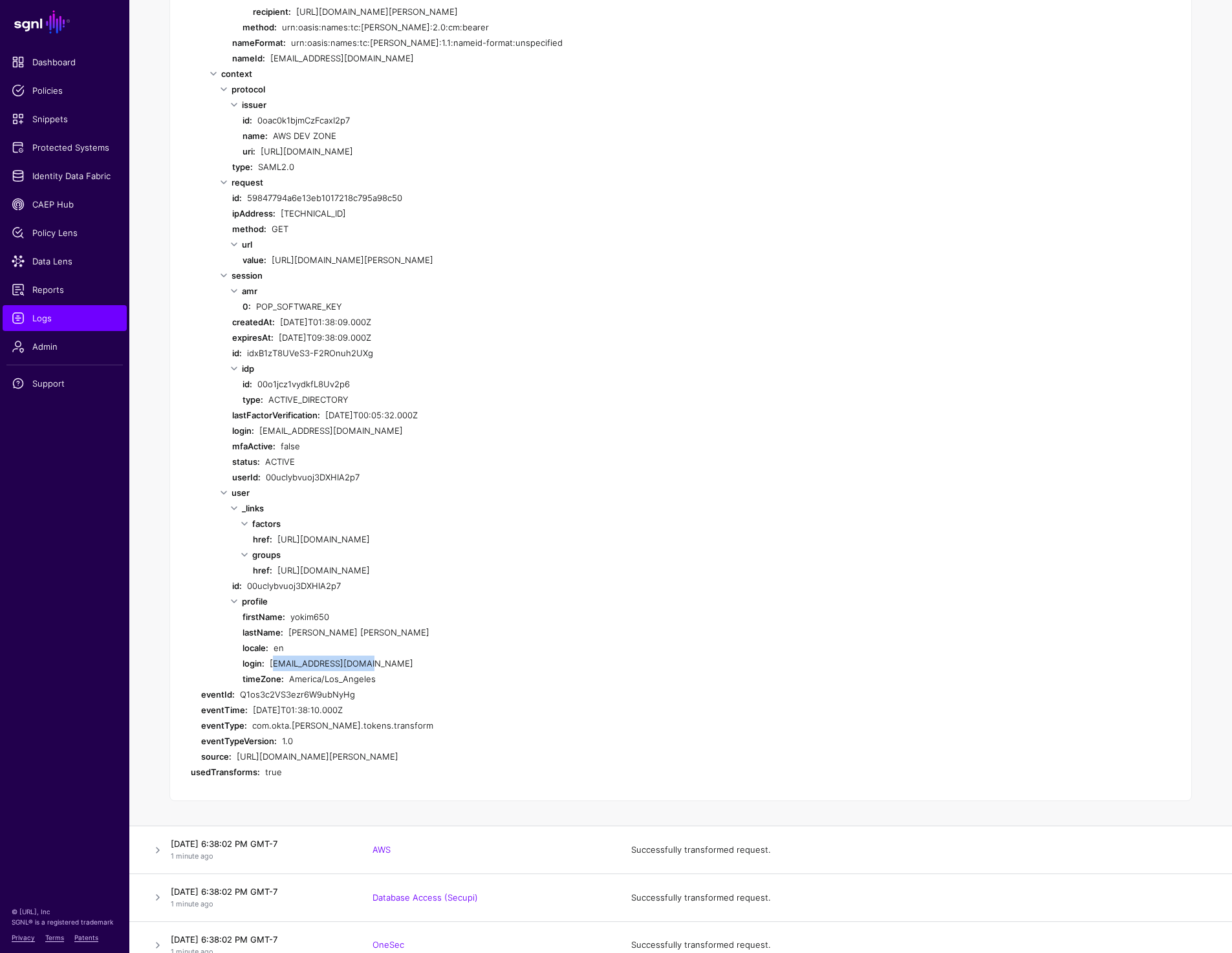
drag, startPoint x: 271, startPoint y: 664, endPoint x: 382, endPoint y: 663, distance: 111.0
click at [382, 663] on div "yokim650@coupang.com" at bounding box center [515, 663] width 490 height 15
copy div "yokim650@coupang.com"
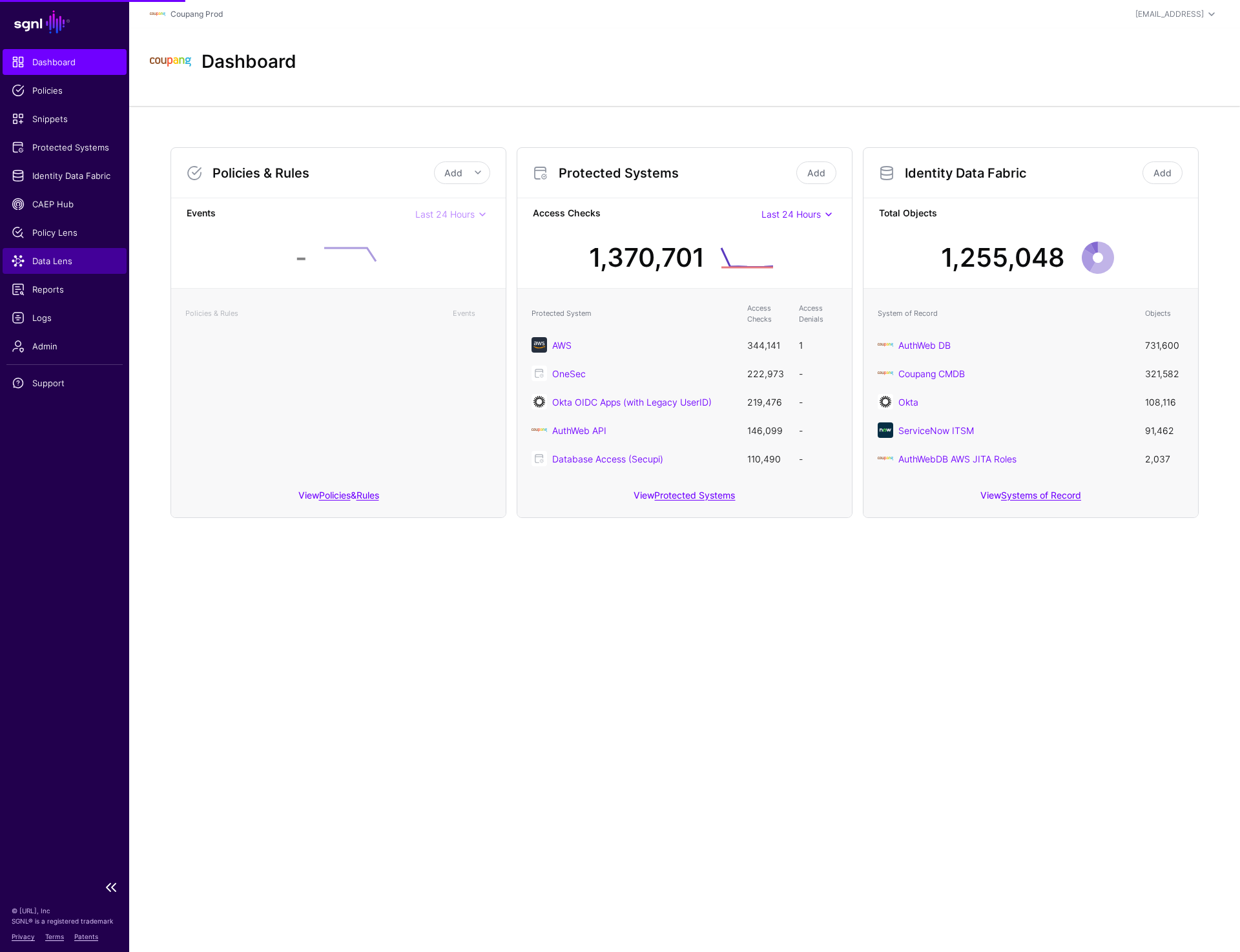
click at [57, 269] on link "Data Lens" at bounding box center [65, 261] width 124 height 26
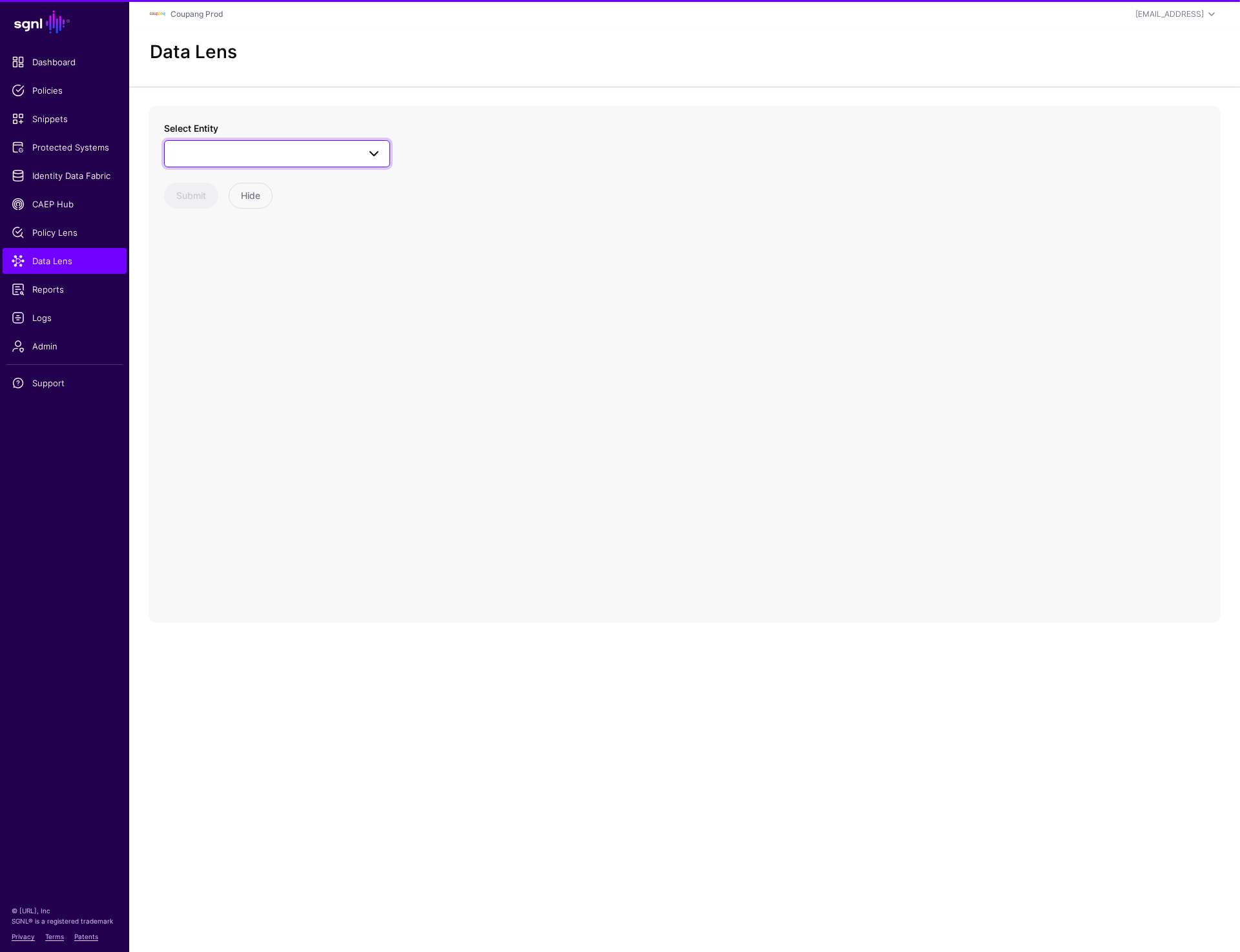
click at [267, 159] on span at bounding box center [277, 153] width 209 height 15
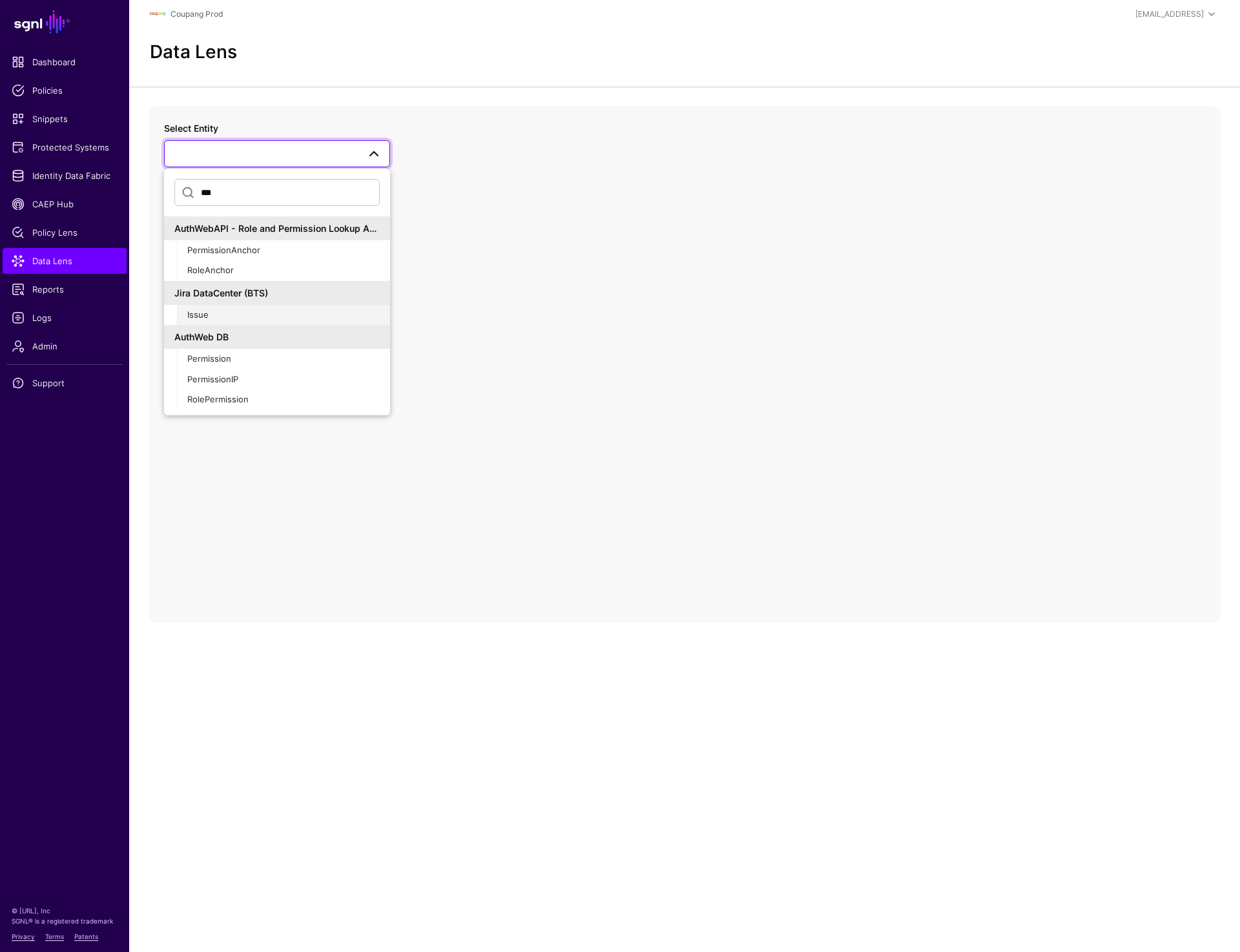
type input "***"
click at [228, 308] on div "Issue" at bounding box center [283, 315] width 192 height 13
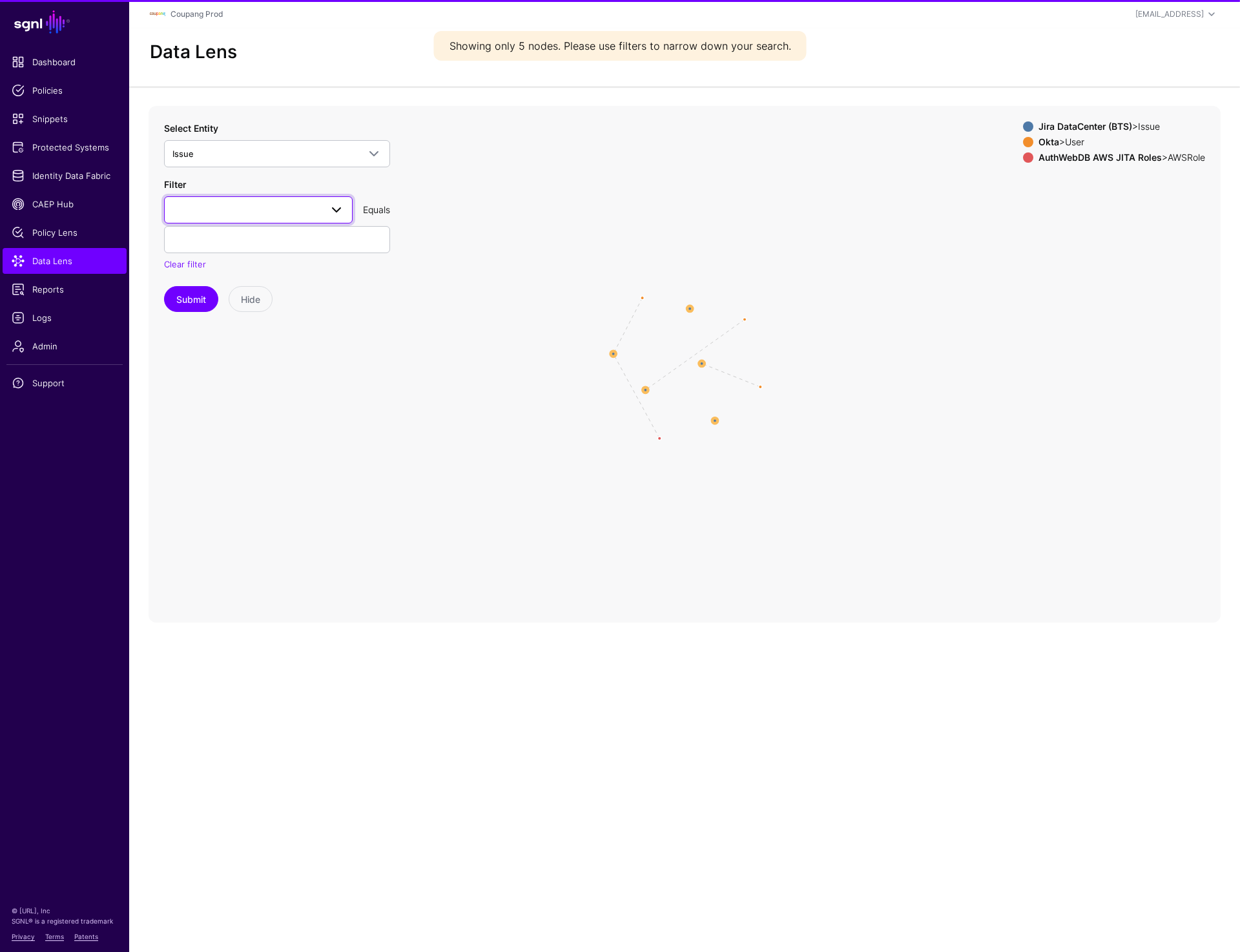
click at [242, 216] on span at bounding box center [258, 209] width 172 height 15
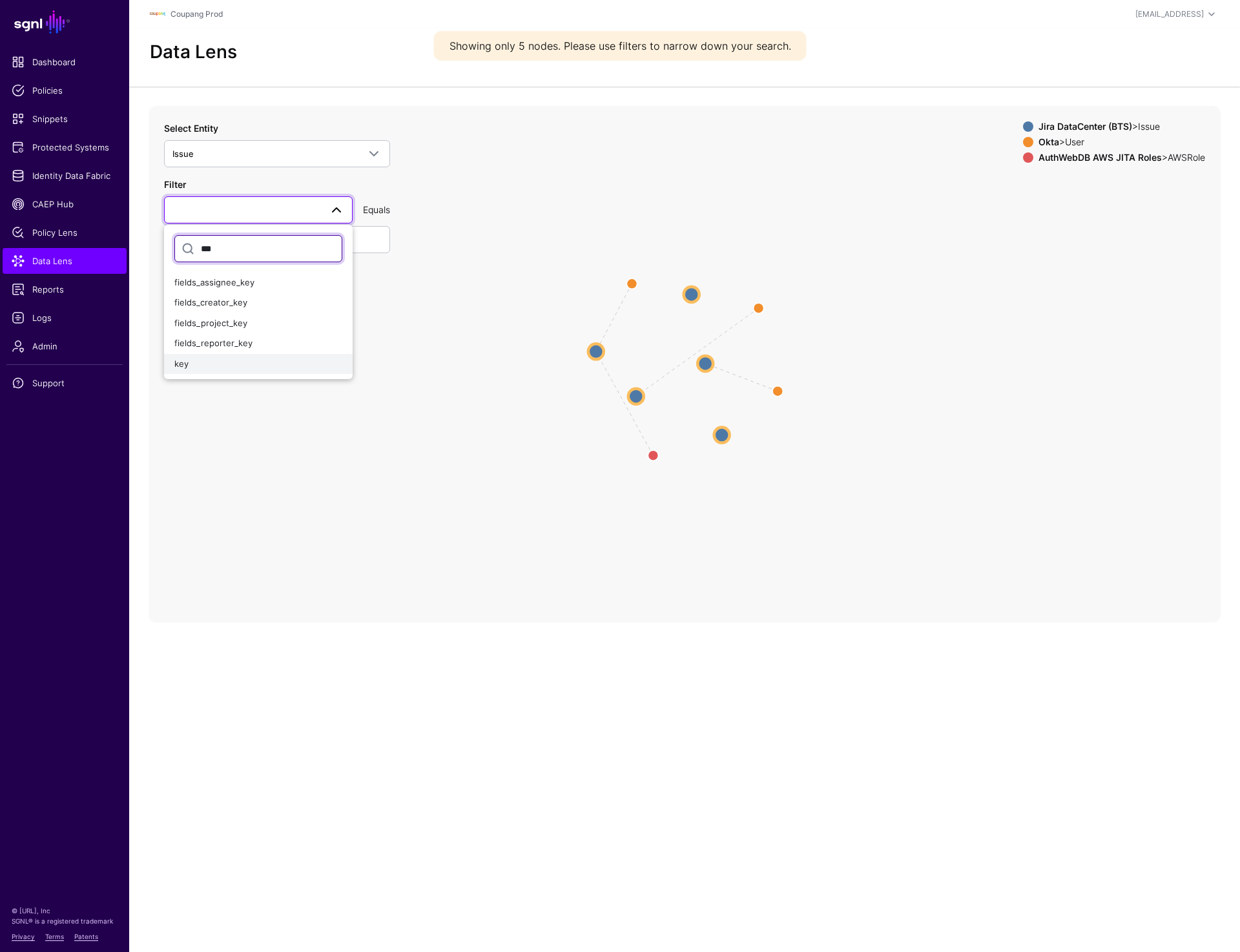
type input "***"
click at [206, 371] on button "key" at bounding box center [258, 364] width 189 height 21
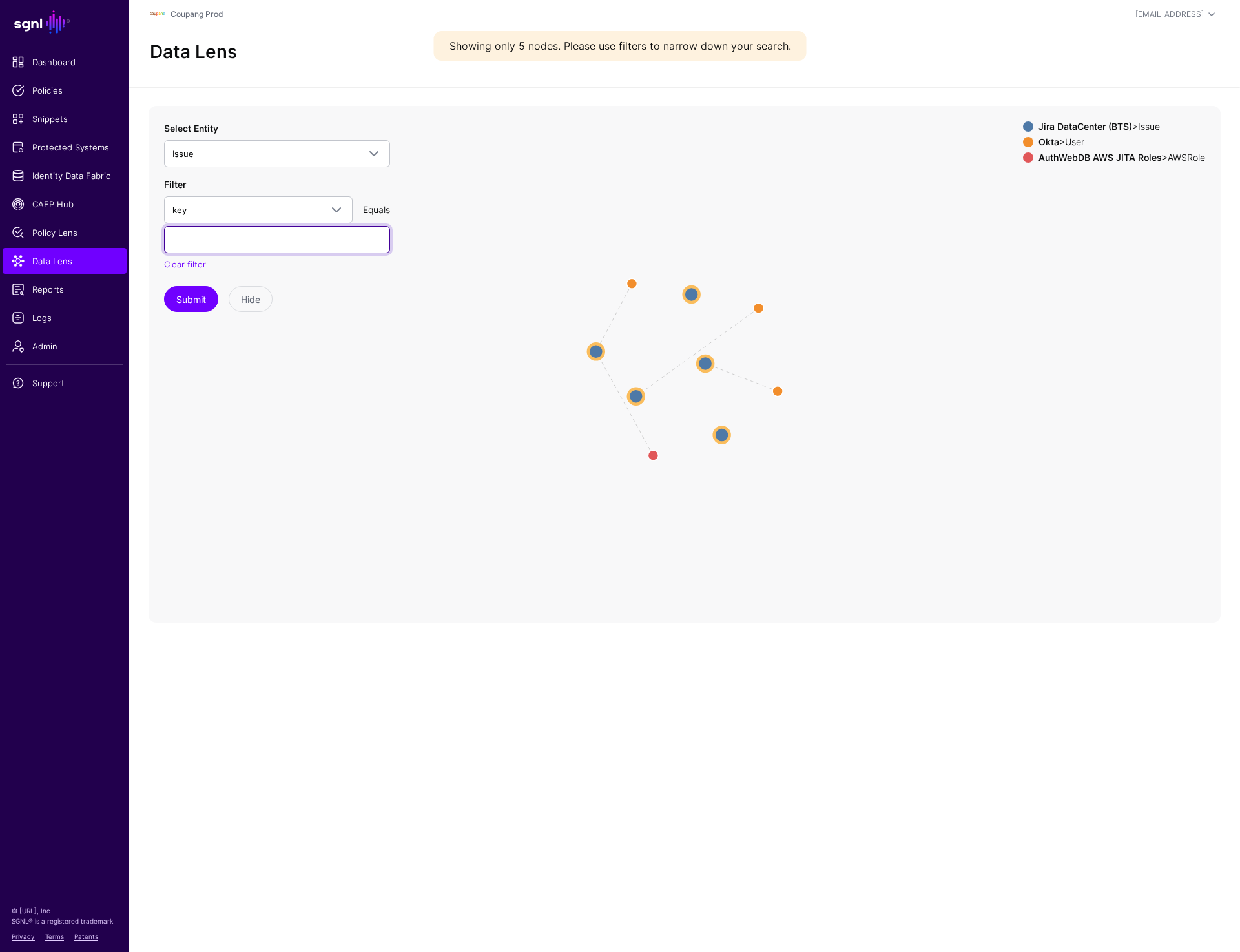
click at [232, 243] on input "text" at bounding box center [277, 239] width 226 height 27
paste input "**********"
type input "**********"
click at [197, 290] on button "Submit" at bounding box center [191, 299] width 54 height 26
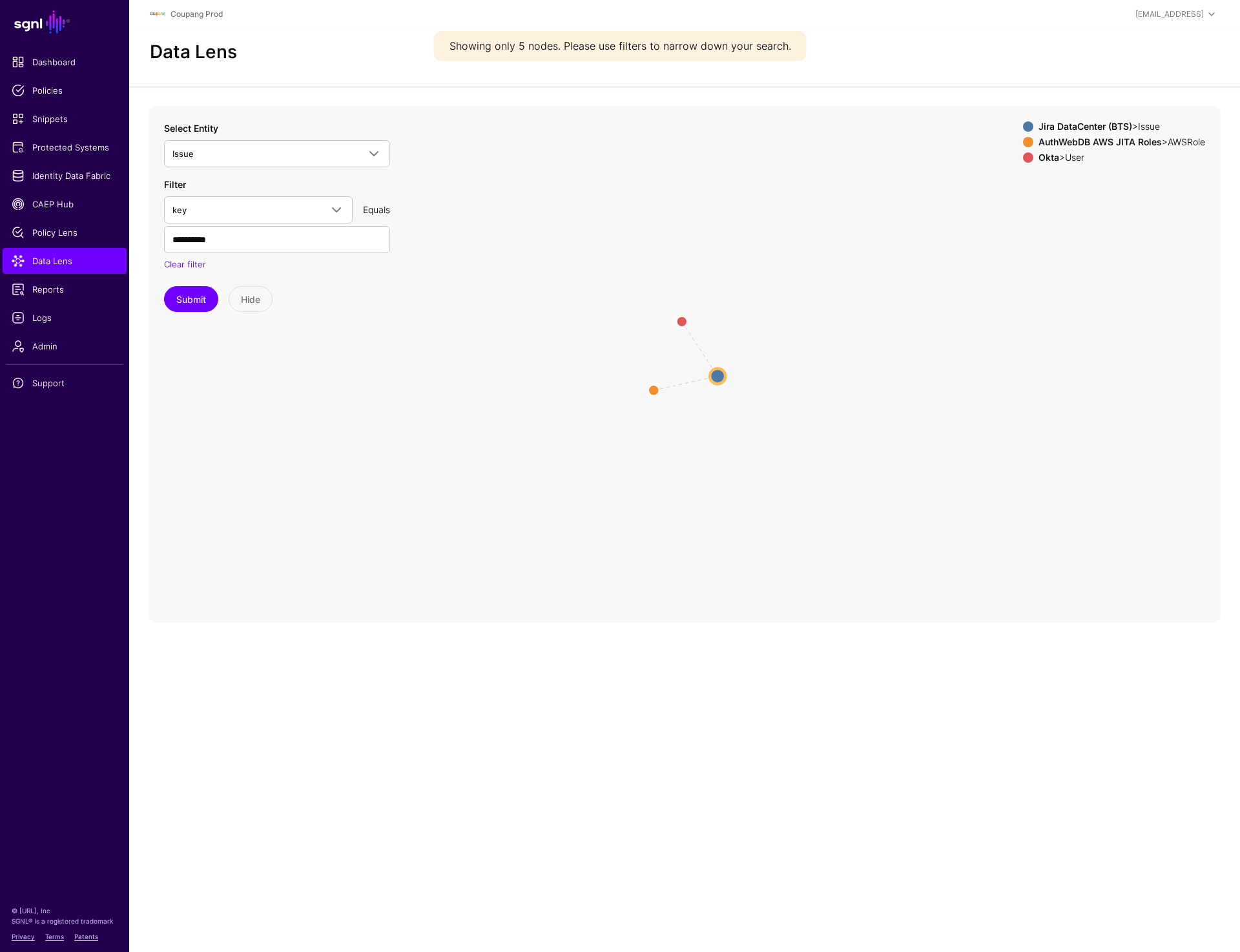
click at [721, 375] on circle at bounding box center [717, 375] width 15 height 15
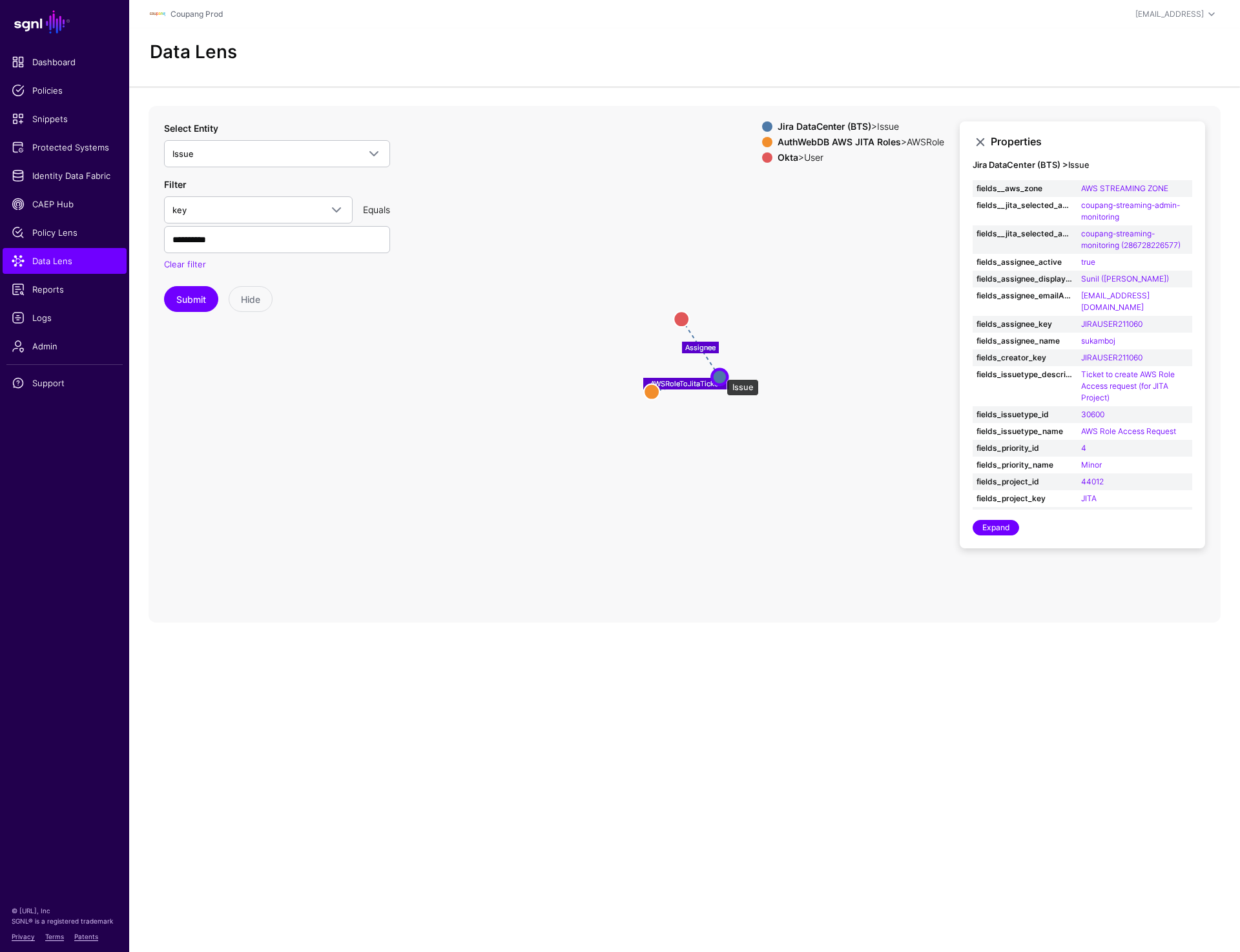
click at [720, 373] on circle at bounding box center [719, 376] width 15 height 15
click at [80, 262] on span "Data Lens" at bounding box center [65, 261] width 106 height 13
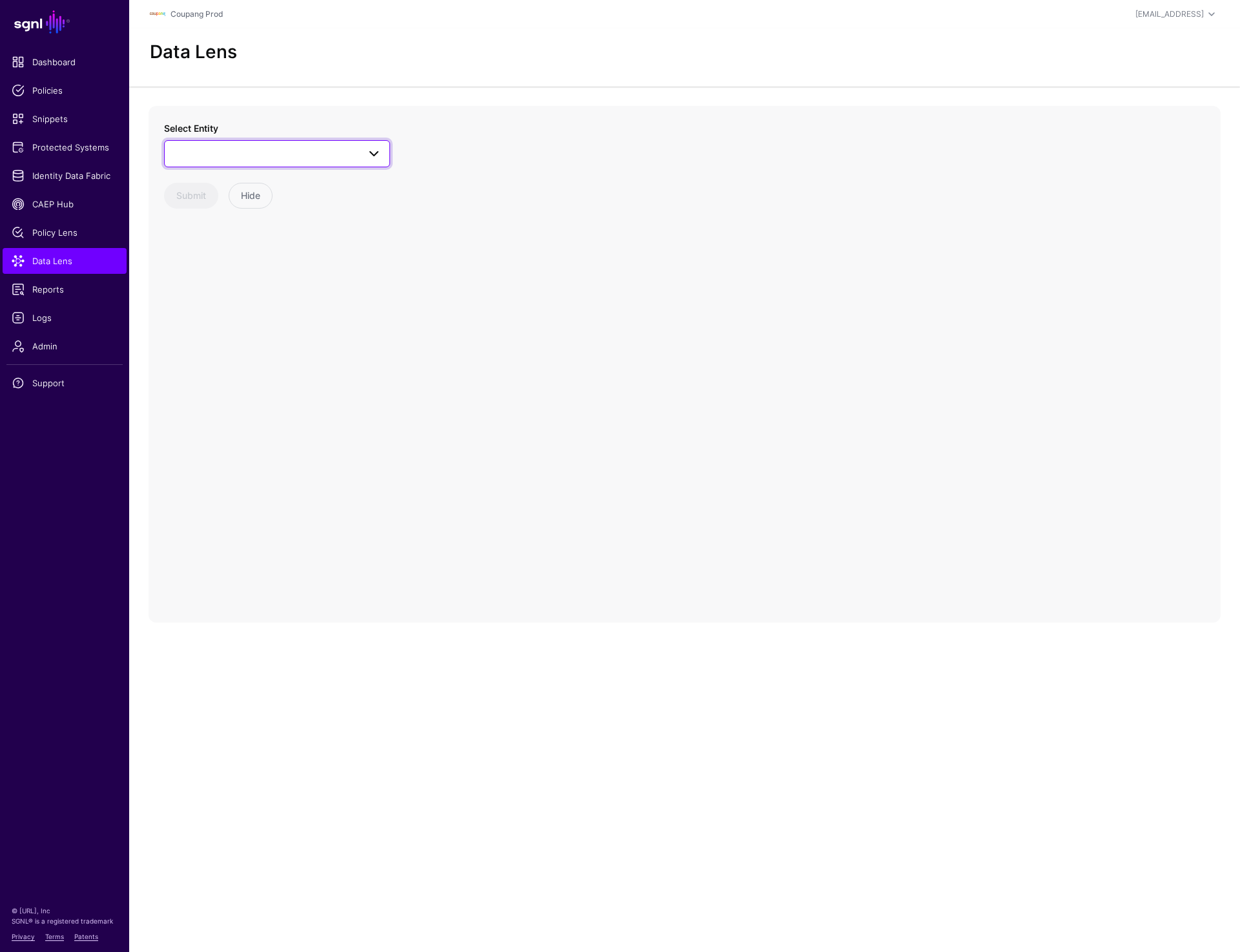
click at [294, 159] on span at bounding box center [277, 153] width 209 height 15
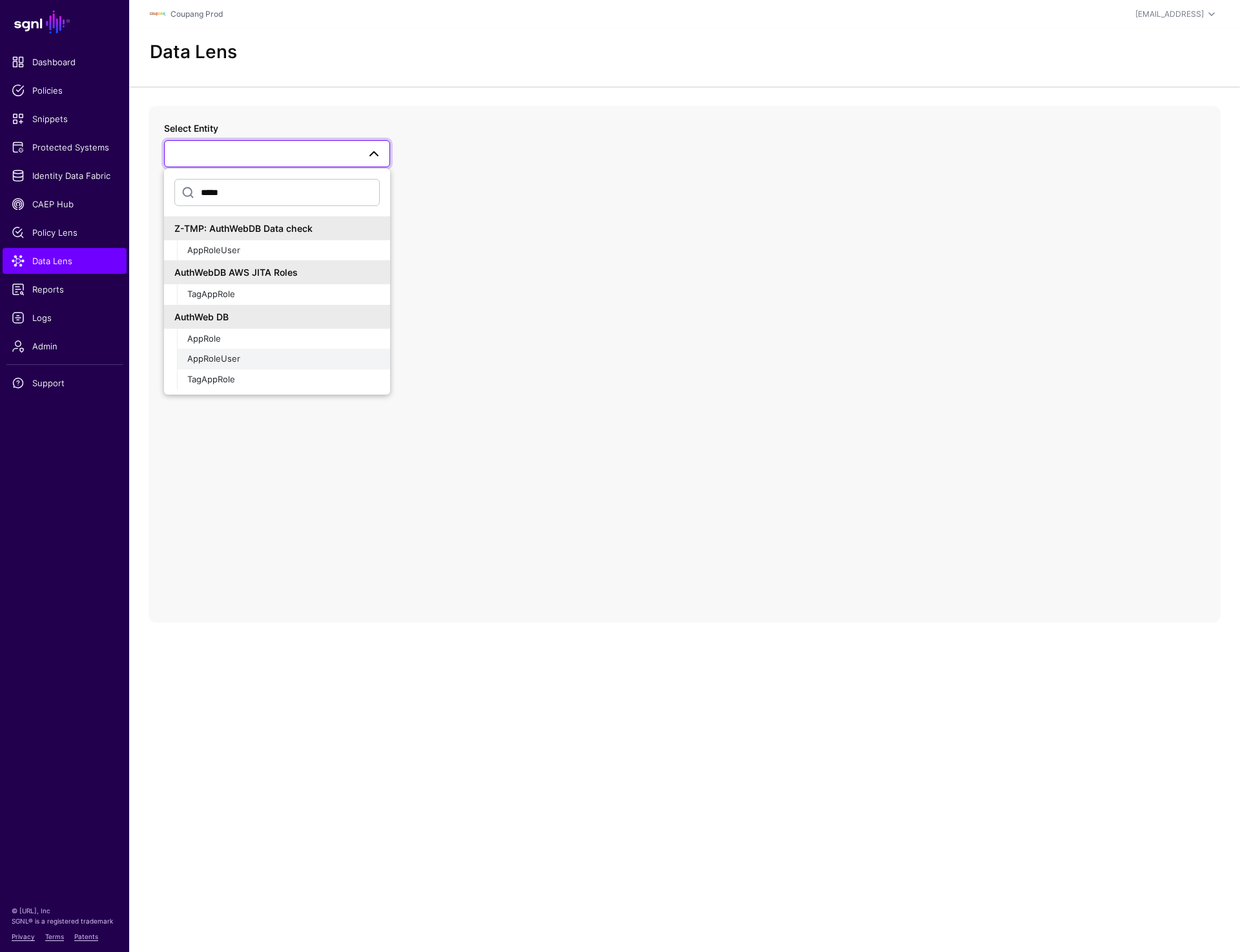
type input "*****"
click at [234, 361] on span "AppRoleUser" at bounding box center [214, 358] width 53 height 10
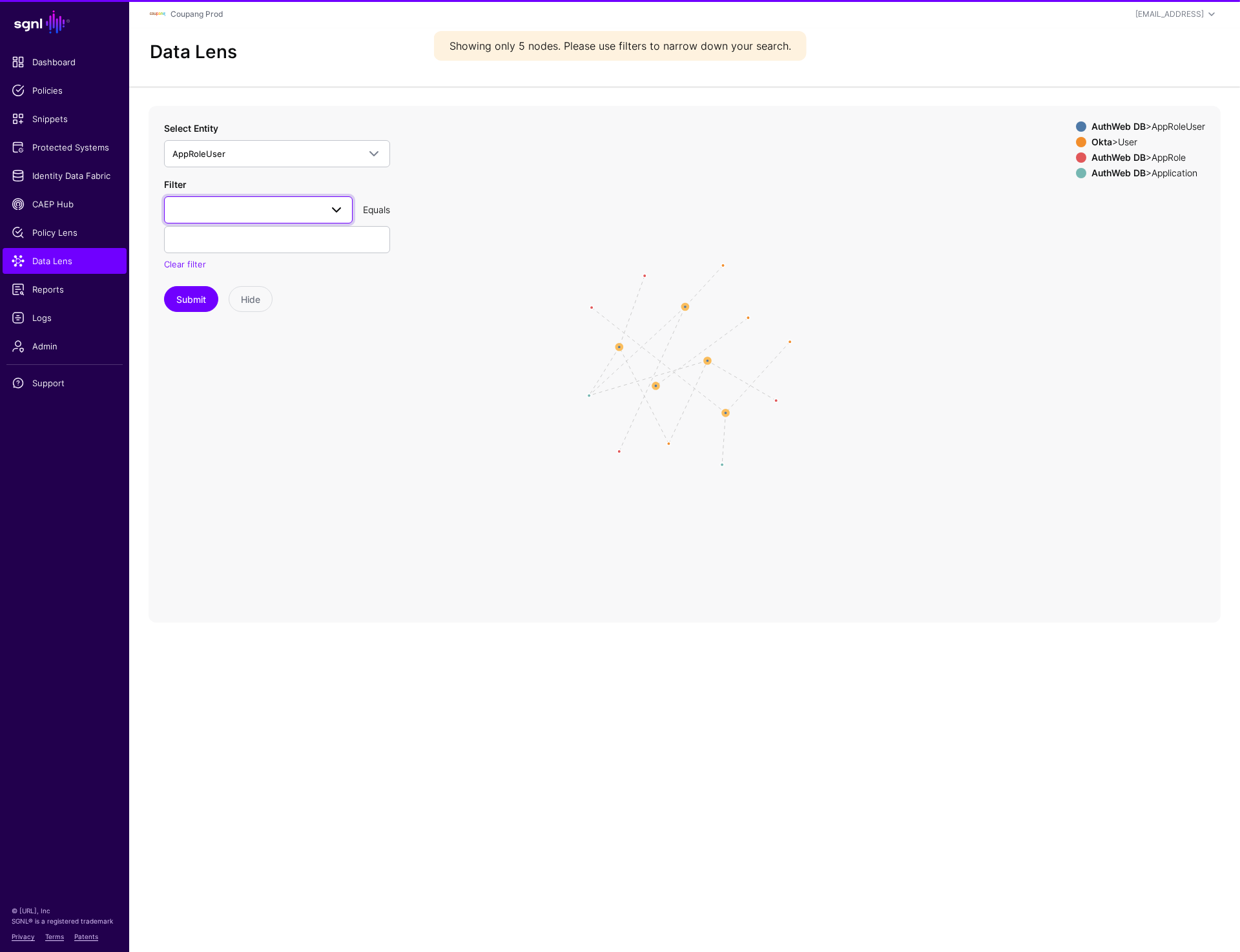
click at [241, 211] on span at bounding box center [258, 209] width 172 height 15
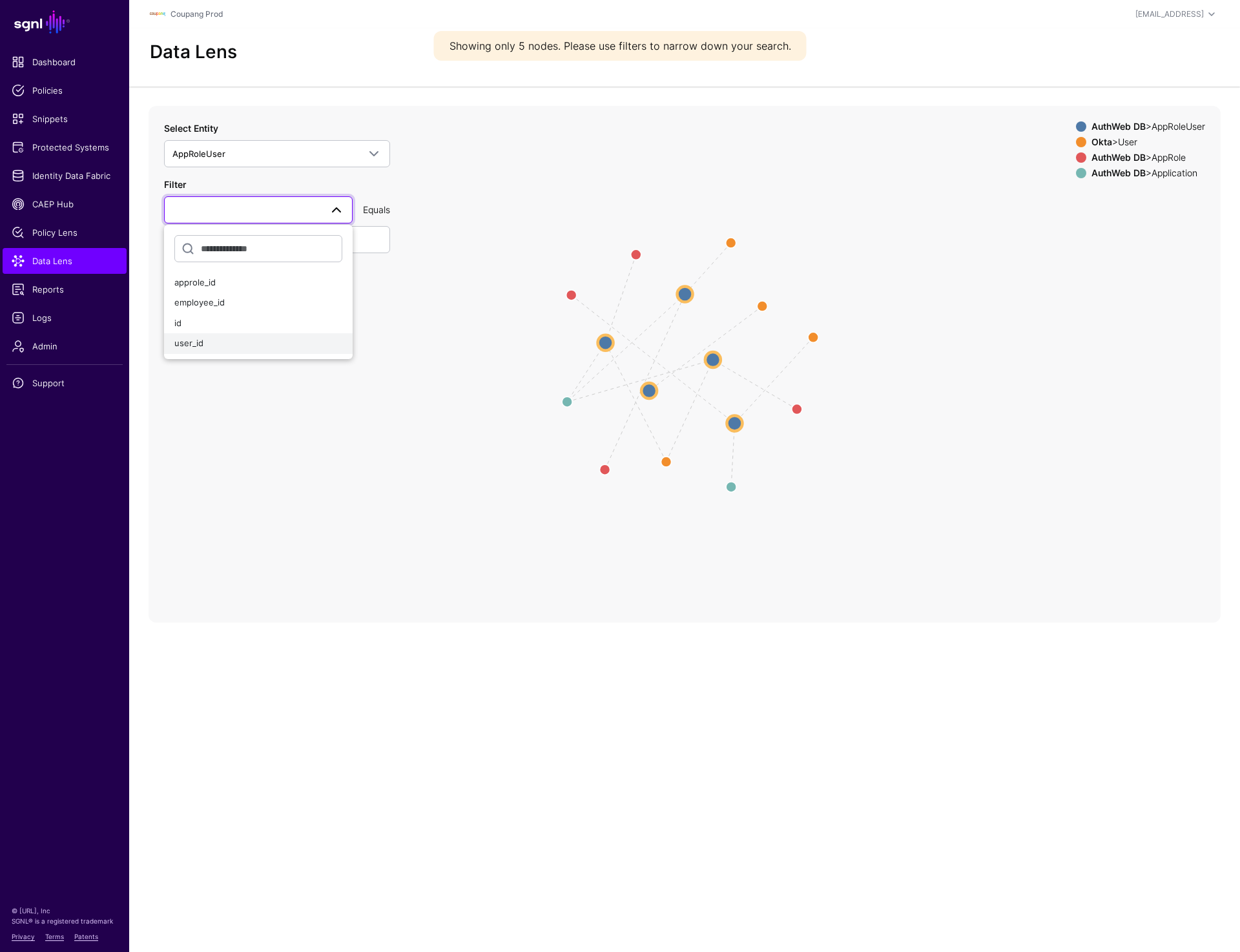
click at [210, 346] on div "user_id" at bounding box center [258, 344] width 168 height 13
click at [213, 241] on input "text" at bounding box center [277, 239] width 226 height 27
paste input "********"
type input "********"
click at [193, 302] on button "Submit" at bounding box center [191, 299] width 54 height 26
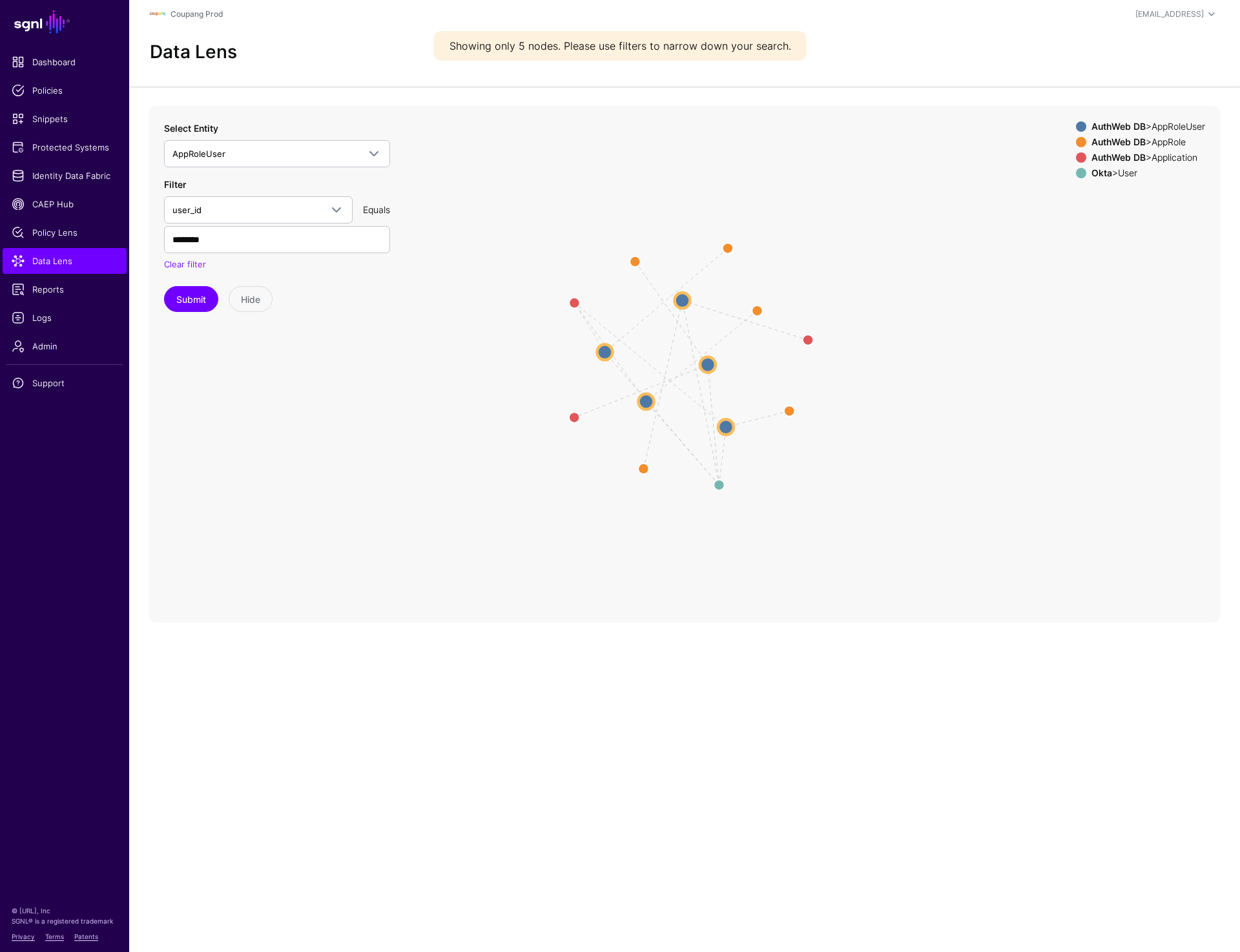
click at [609, 352] on circle at bounding box center [604, 352] width 15 height 15
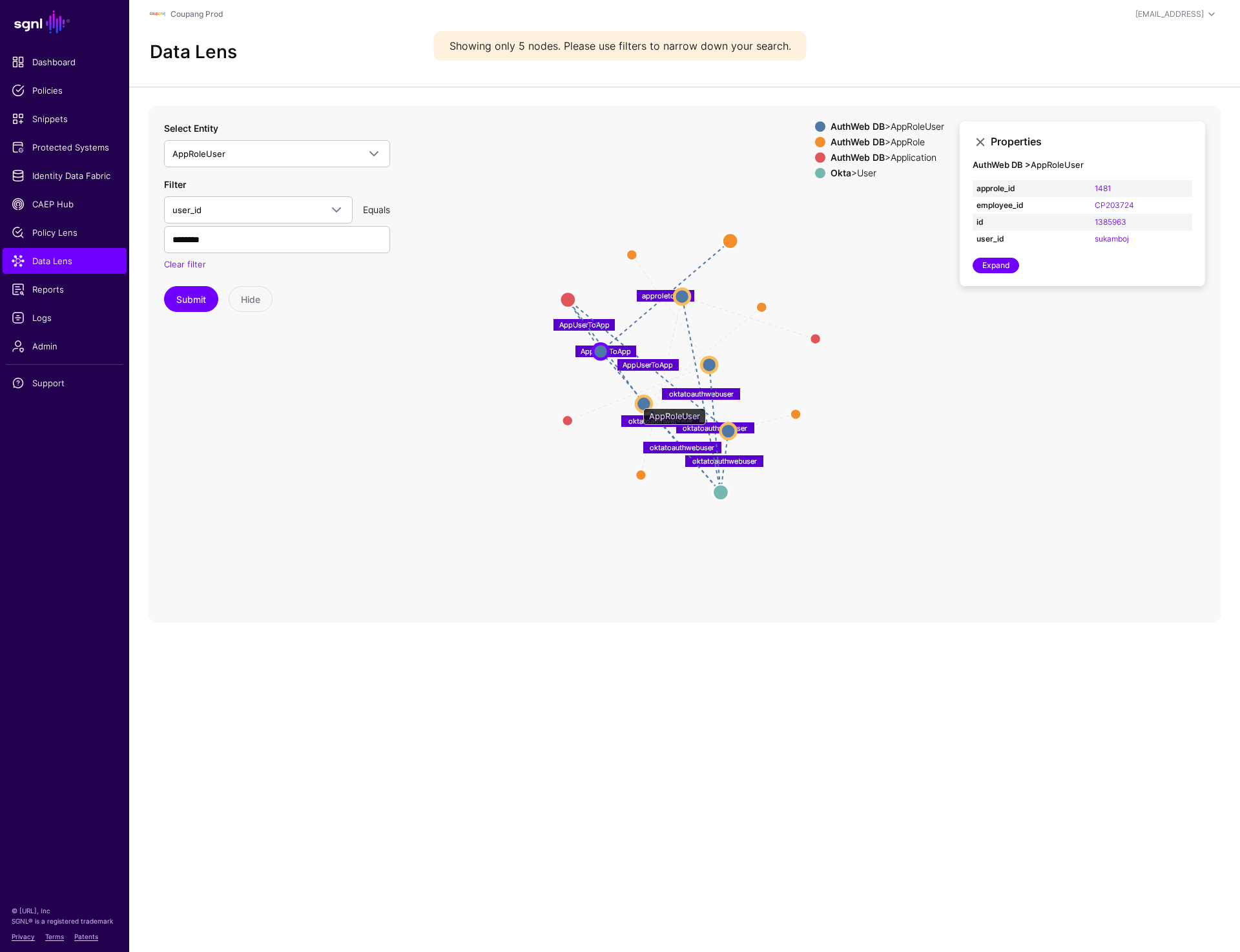
click at [637, 402] on circle at bounding box center [643, 403] width 15 height 15
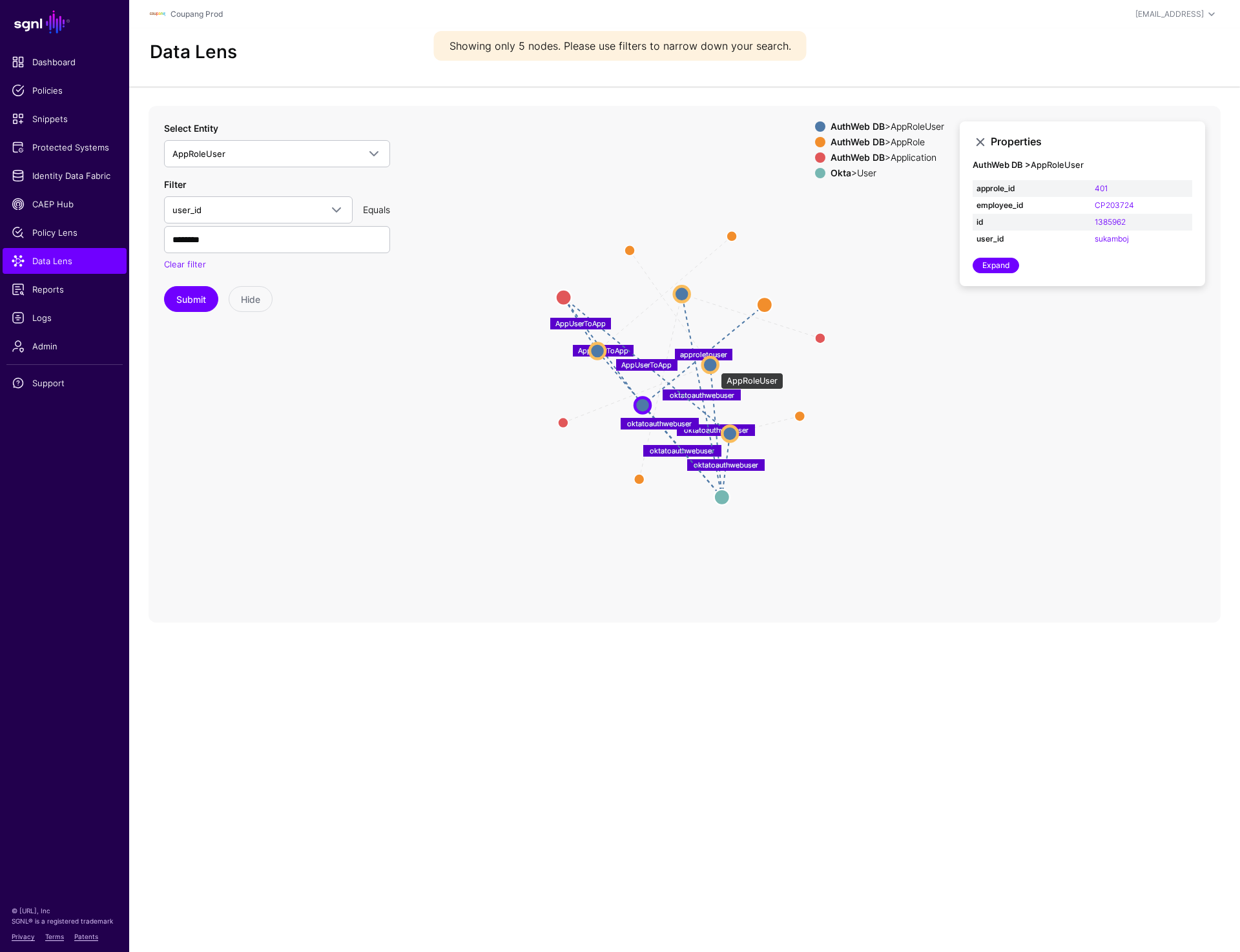
click at [714, 366] on circle at bounding box center [710, 364] width 15 height 15
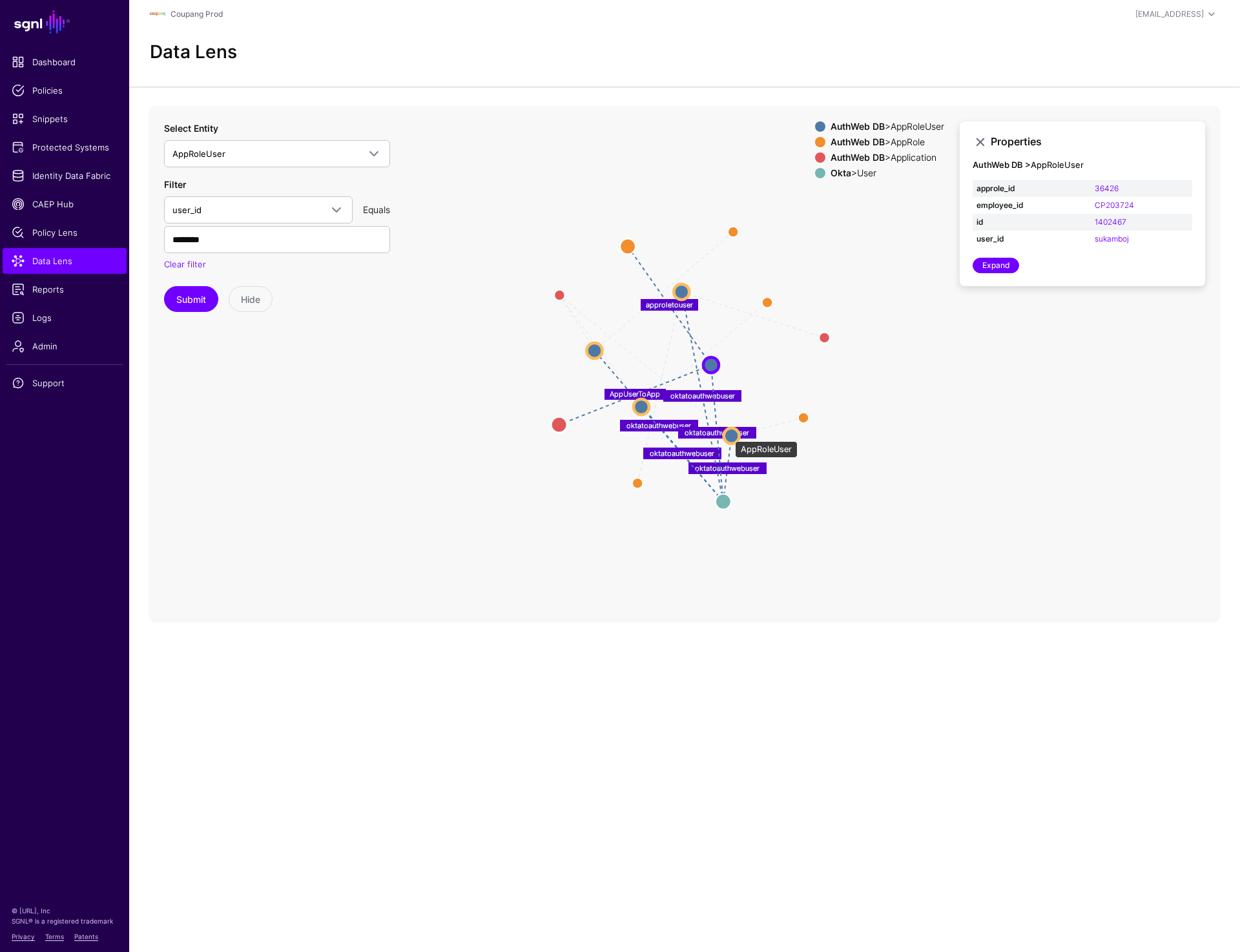
click at [728, 435] on circle at bounding box center [731, 435] width 15 height 15
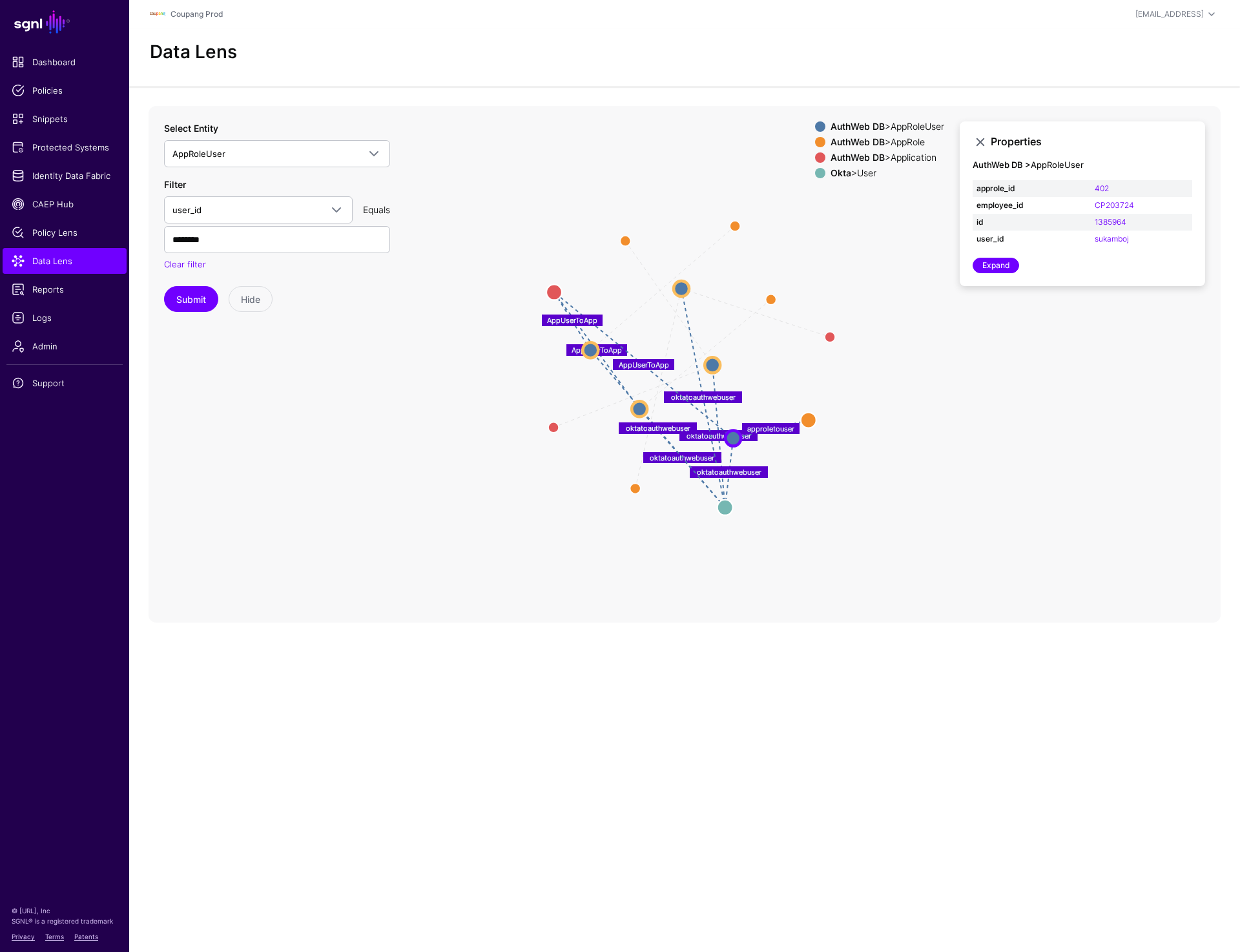
click at [882, 144] on div "AuthWeb DB > AppRole" at bounding box center [888, 142] width 119 height 10
click at [877, 127] on strong "AuthWeb DB" at bounding box center [858, 126] width 54 height 11
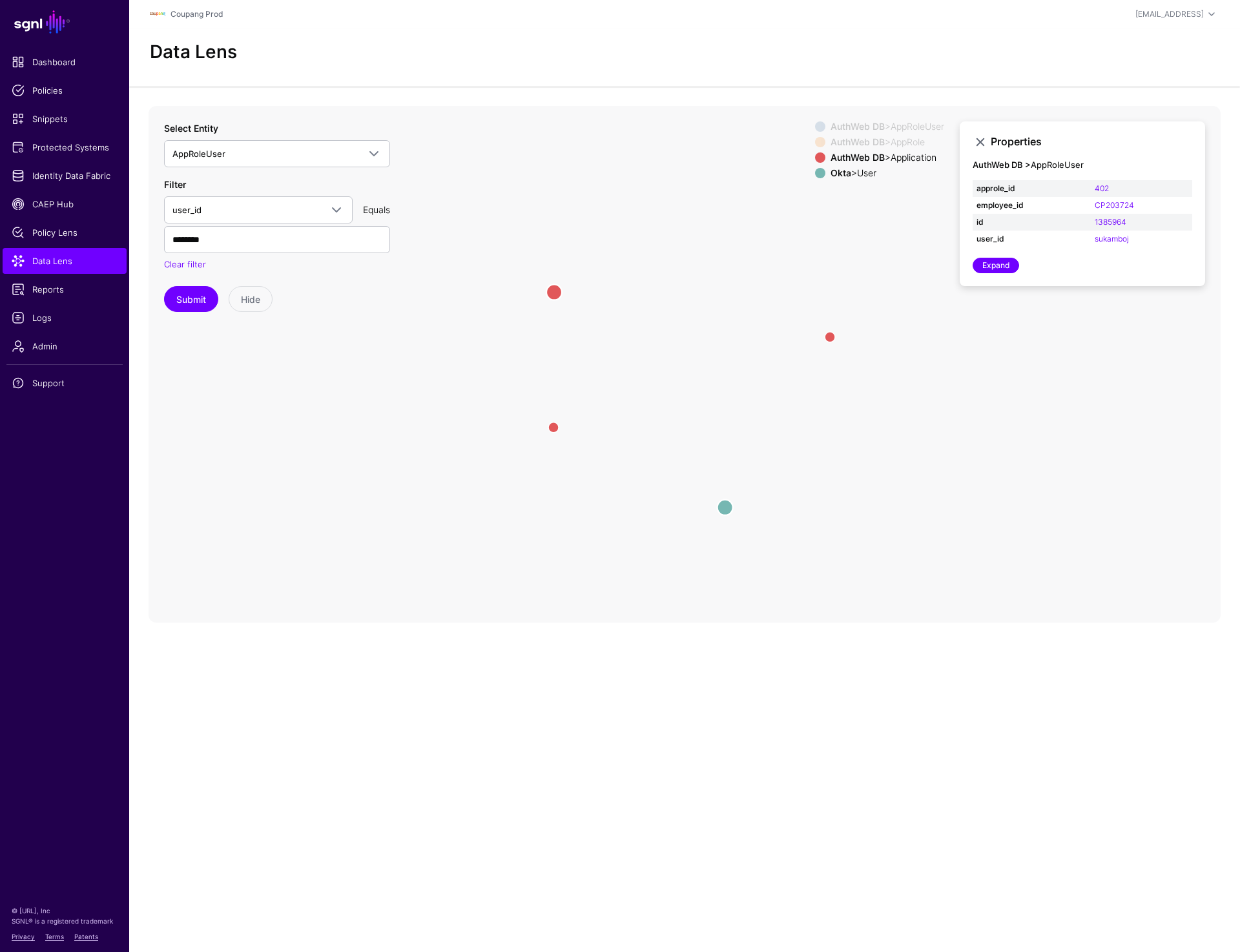
click at [864, 125] on strong "AuthWeb DB" at bounding box center [858, 126] width 54 height 11
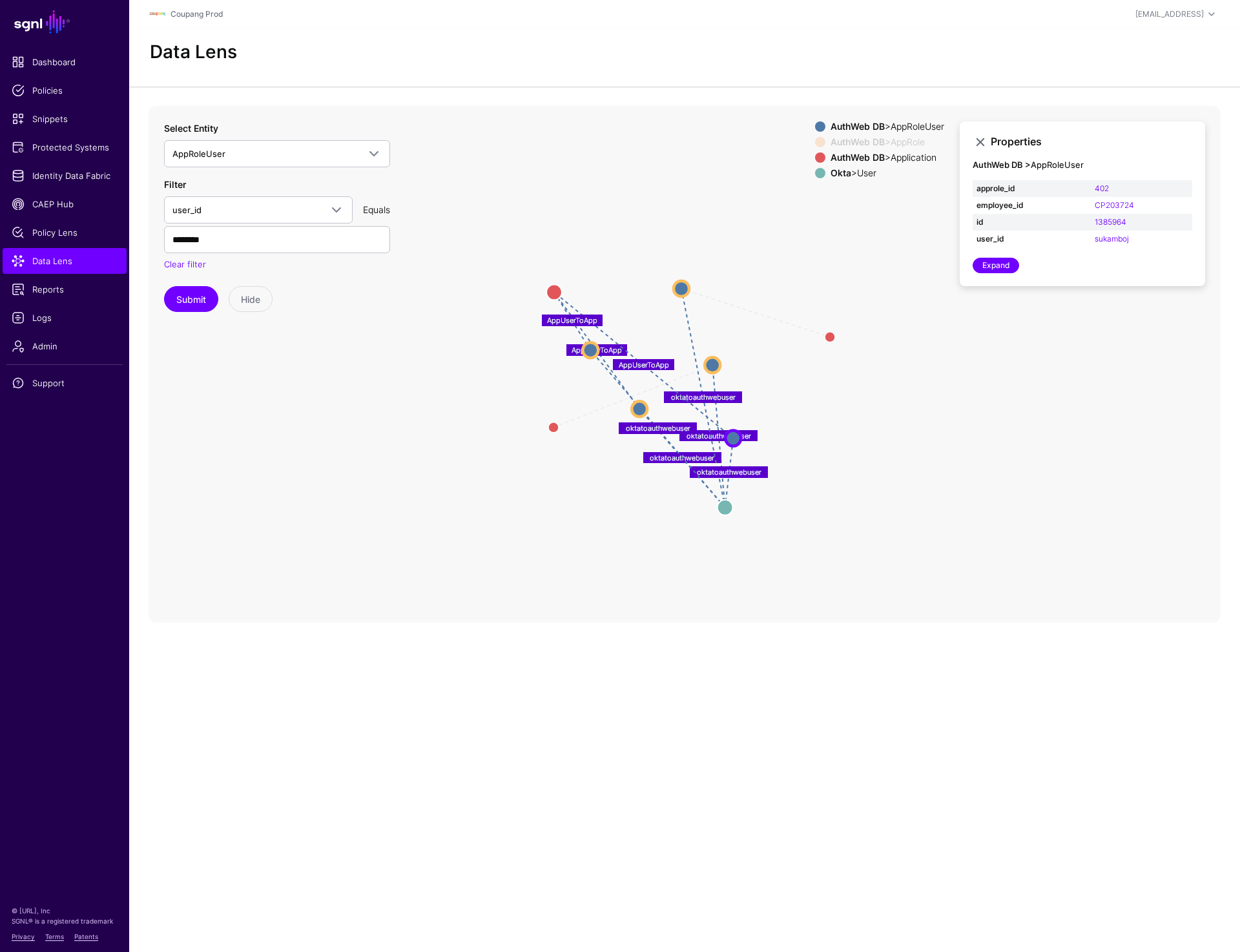
click at [863, 156] on strong "AuthWeb DB" at bounding box center [858, 157] width 54 height 11
click at [856, 171] on div "Okta > User" at bounding box center [888, 173] width 119 height 10
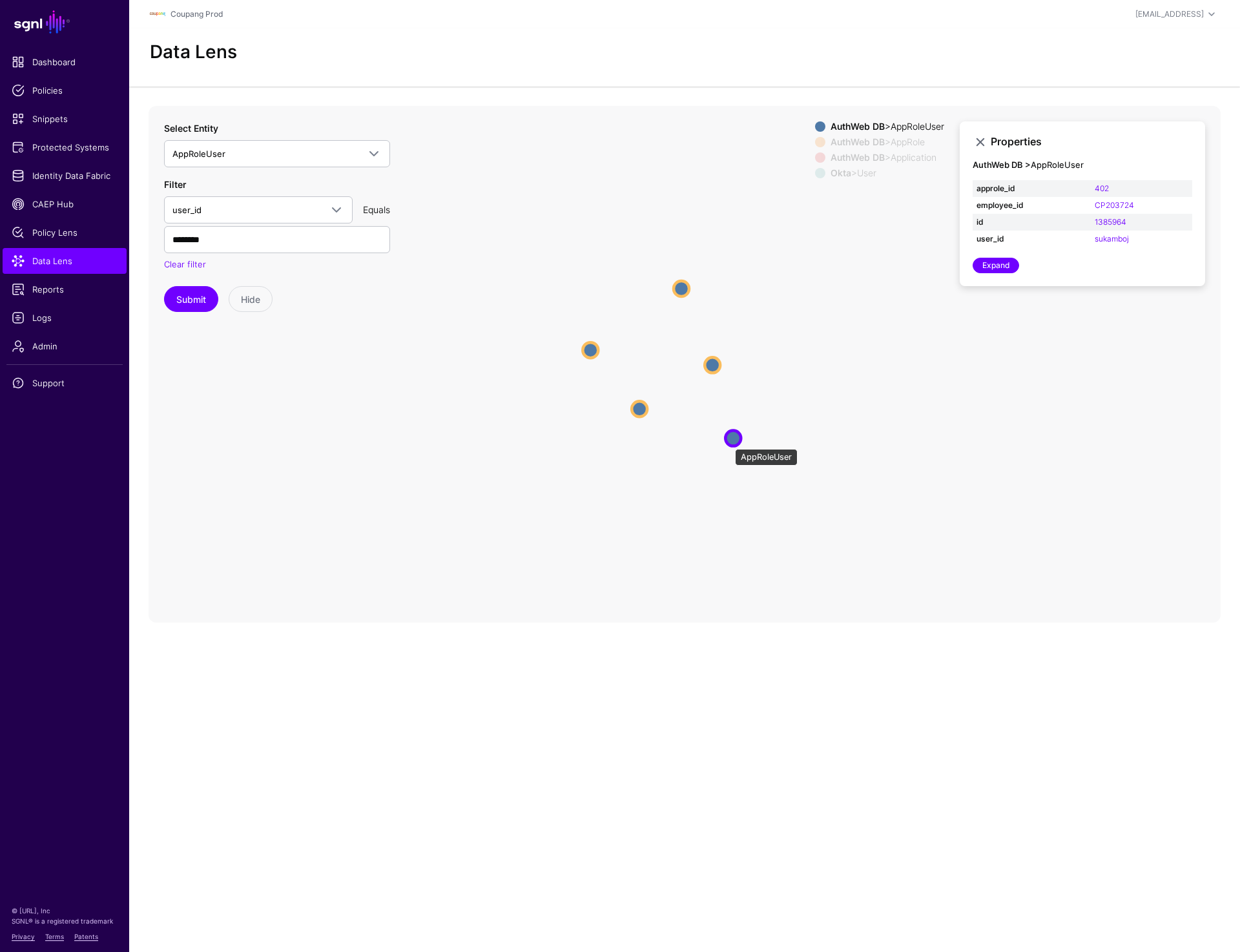
click at [728, 443] on circle at bounding box center [733, 437] width 15 height 15
click at [713, 366] on circle at bounding box center [713, 364] width 15 height 15
click at [628, 417] on icon "approletouser AppUserToApp AppUserToApp AppUserToApp approletouser approletouse…" at bounding box center [684, 364] width 1072 height 517
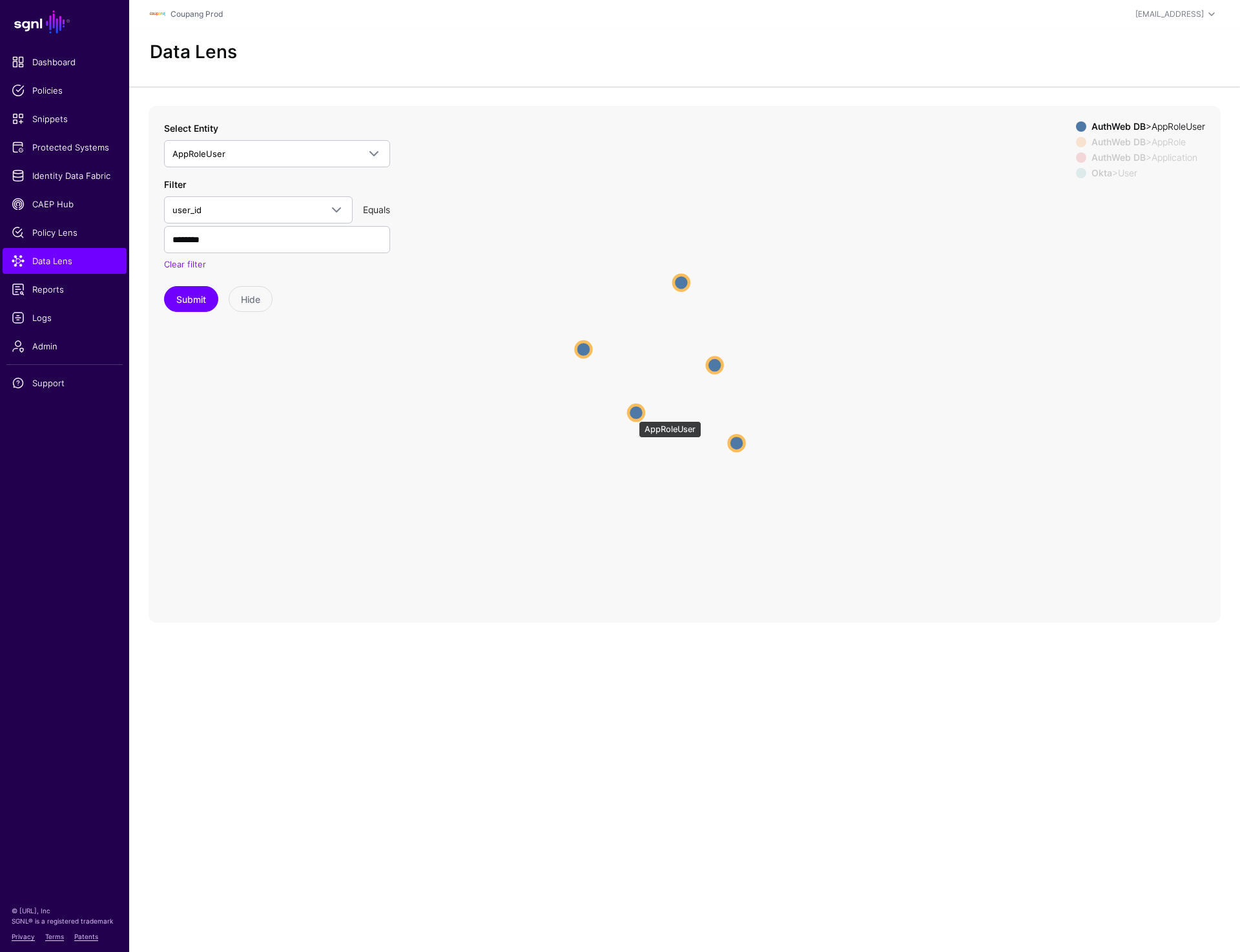
click at [633, 414] on circle at bounding box center [636, 413] width 15 height 15
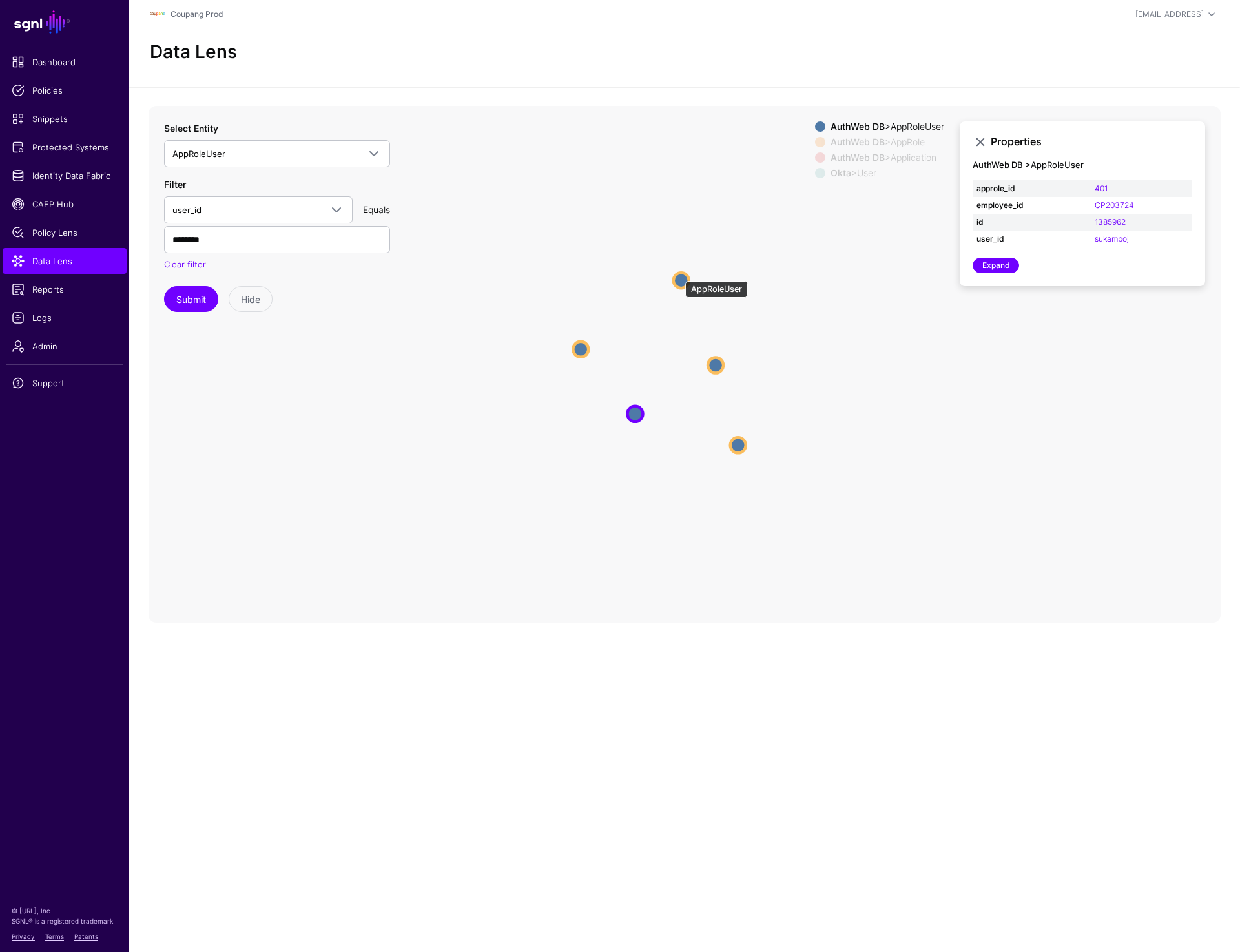
click at [678, 275] on circle at bounding box center [681, 280] width 15 height 15
click at [570, 348] on circle at bounding box center [577, 348] width 15 height 15
click at [855, 137] on strong "AuthWeb DB" at bounding box center [858, 142] width 54 height 11
click at [742, 203] on circle at bounding box center [742, 203] width 15 height 15
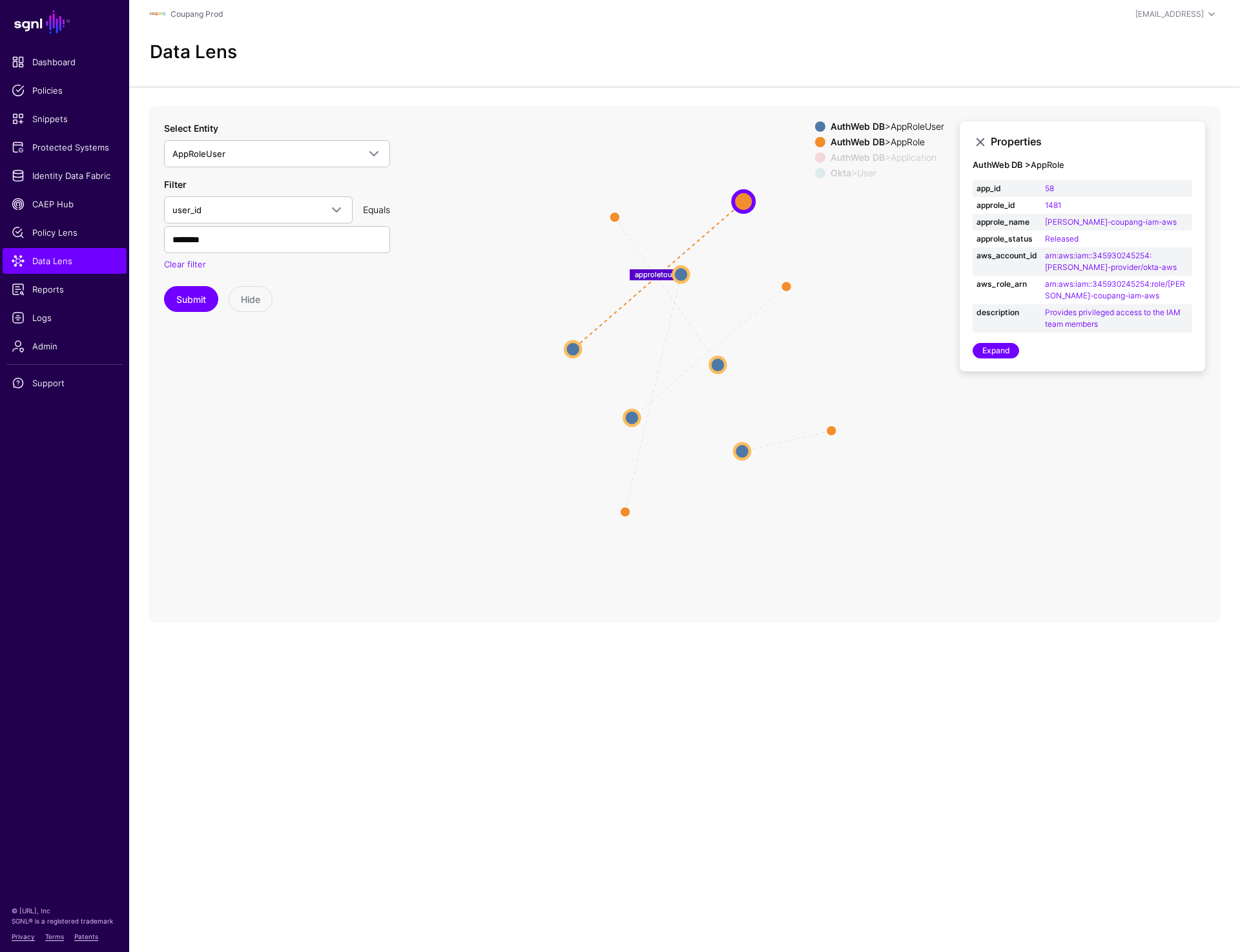
click at [815, 126] on span at bounding box center [820, 126] width 10 height 10
click at [614, 219] on circle at bounding box center [614, 217] width 21 height 21
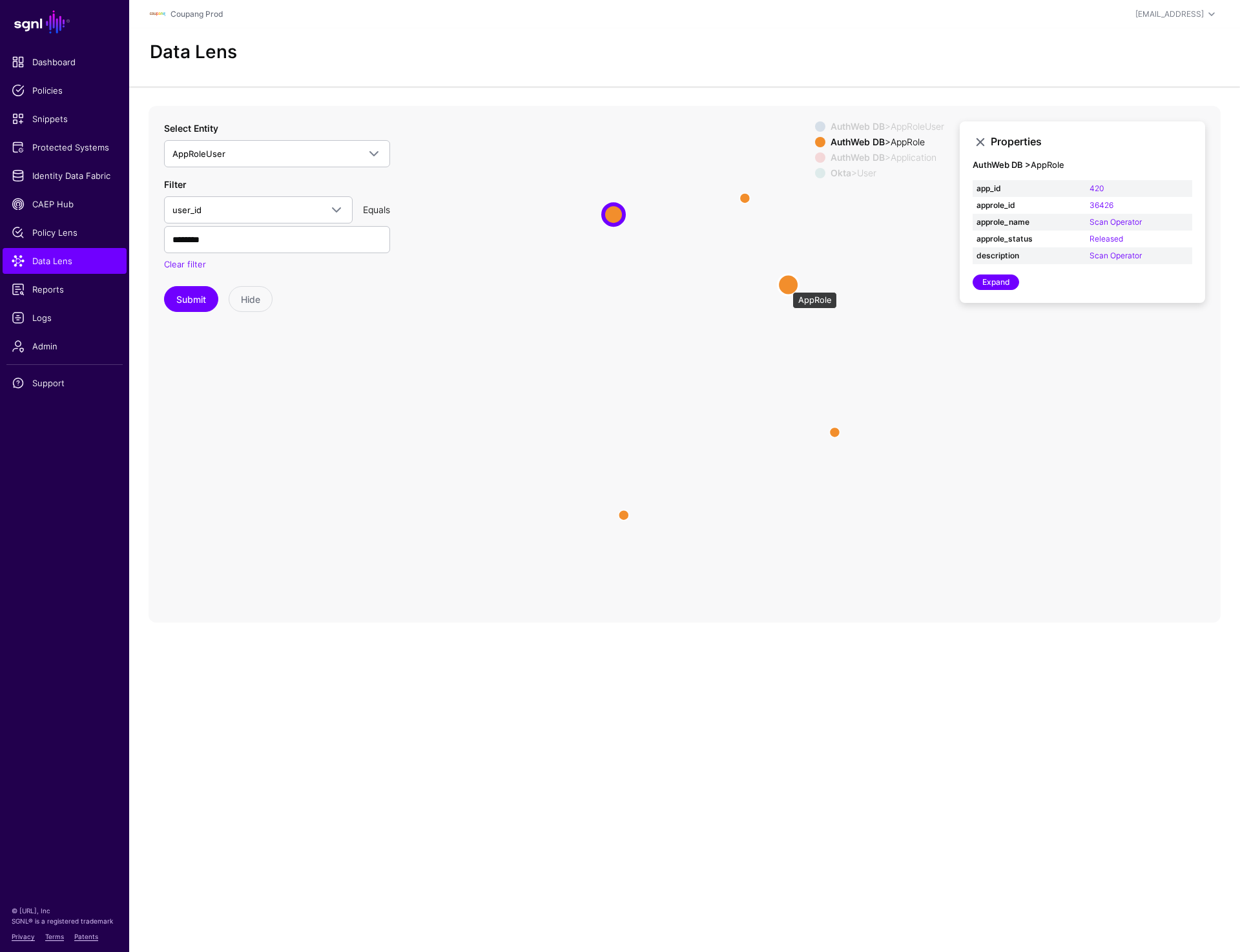
click at [786, 286] on circle at bounding box center [788, 285] width 21 height 21
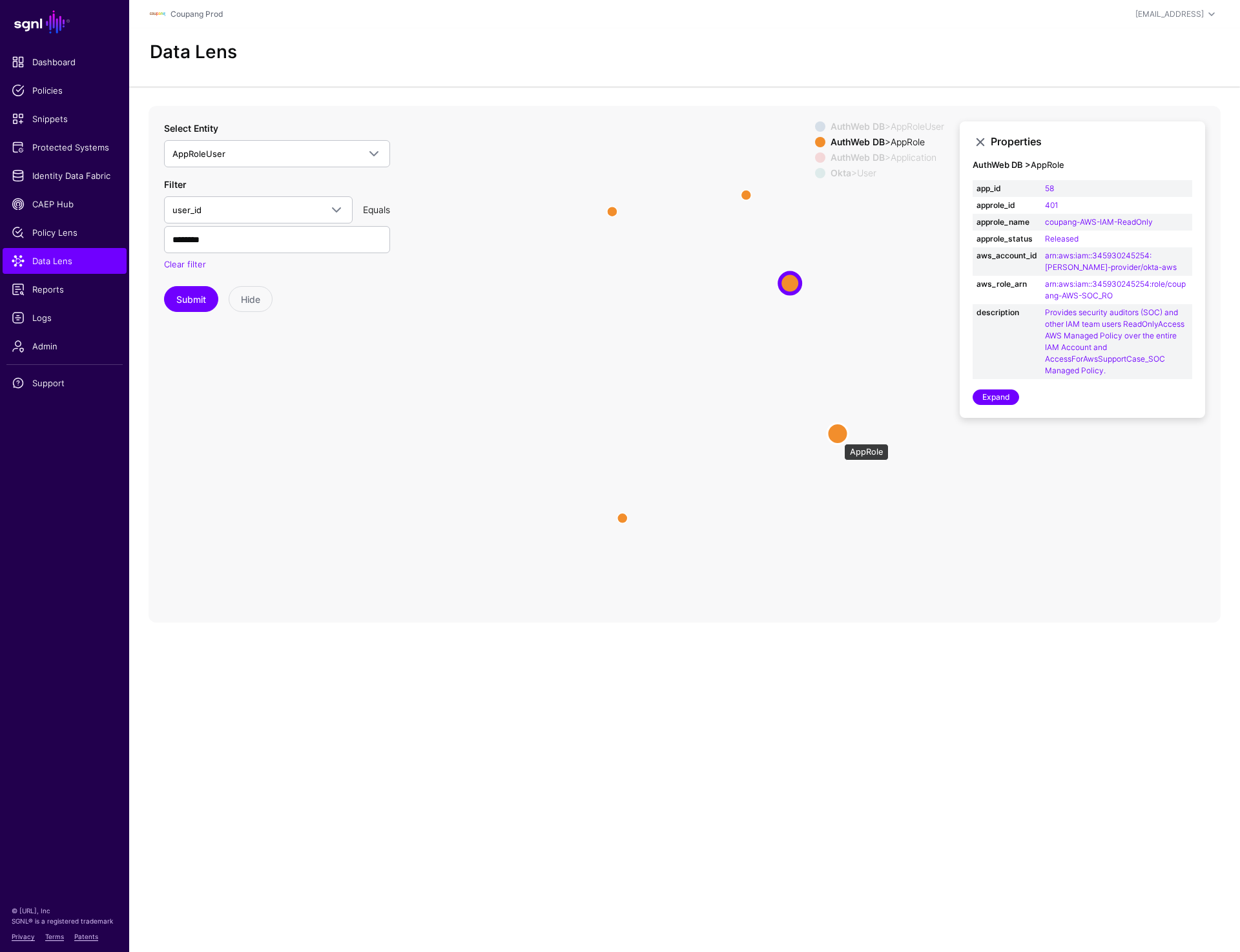
click at [838, 437] on circle at bounding box center [838, 433] width 21 height 21
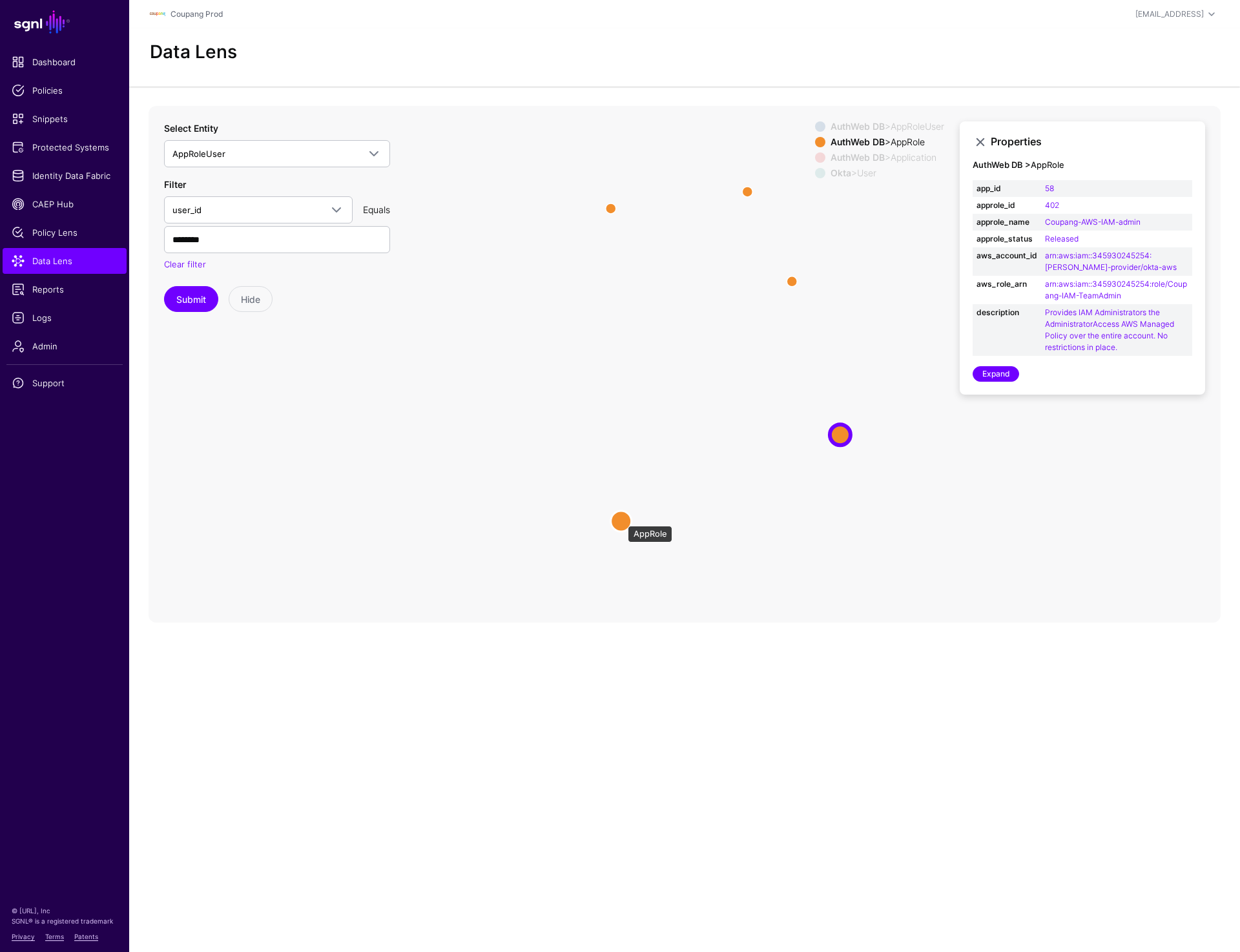
click at [621, 519] on circle at bounding box center [621, 521] width 21 height 21
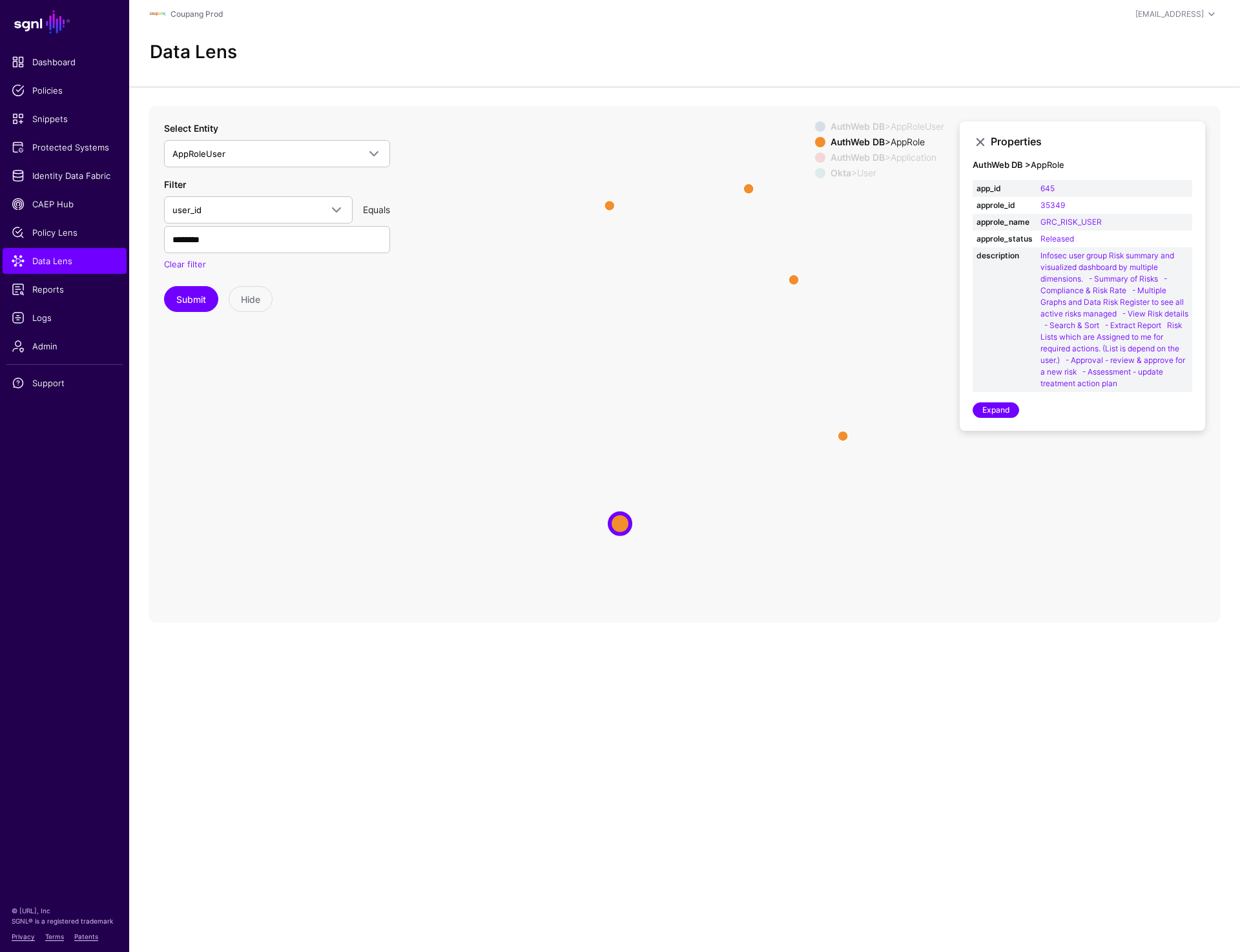
click at [281, 553] on icon "oktatoauthwebuser approletouser oktatoauthwebuser approletouser AppUserToApp Ap…" at bounding box center [684, 364] width 1072 height 517
